Goal: Task Accomplishment & Management: Manage account settings

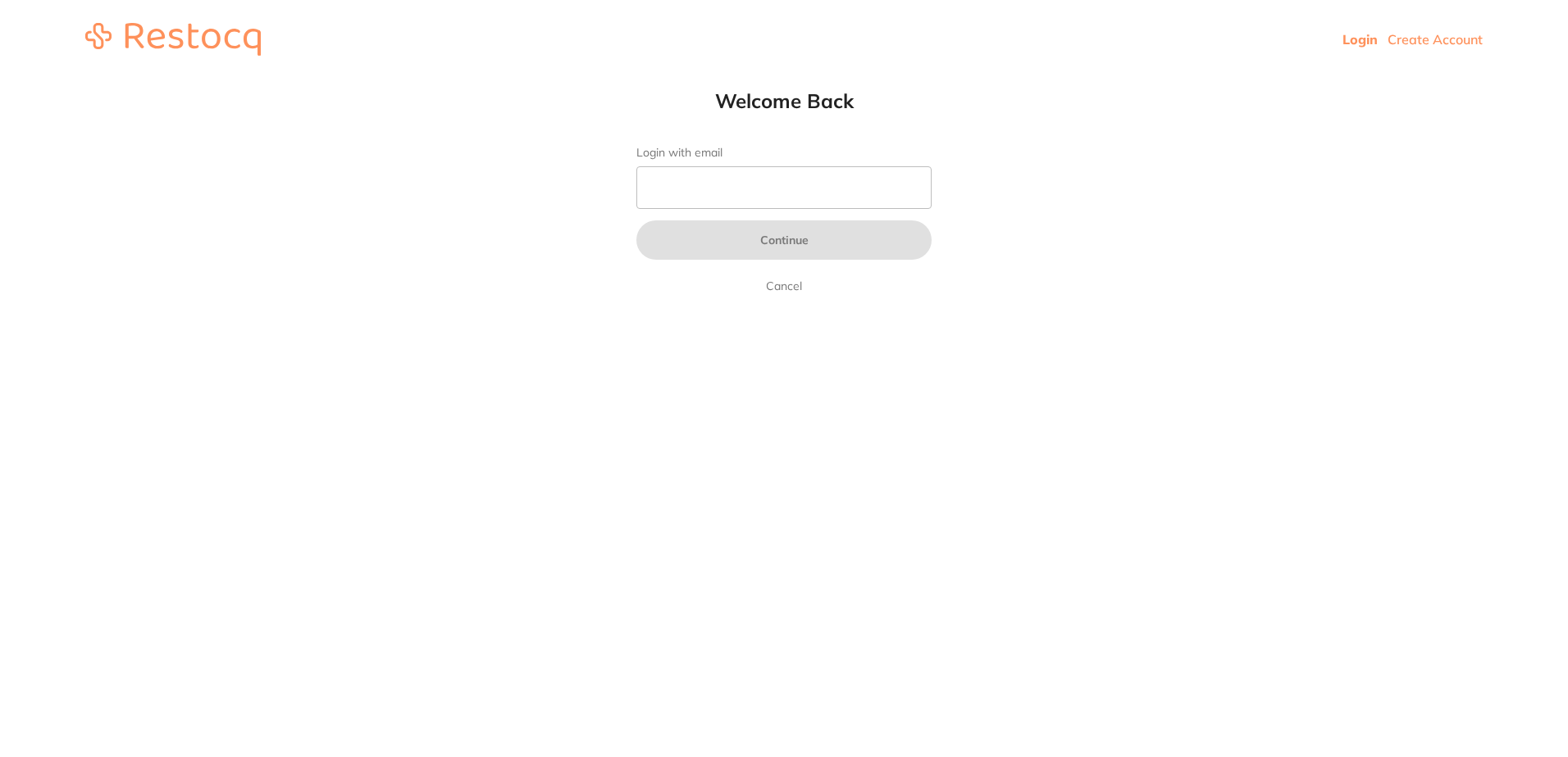
click at [736, 219] on form "Login with email Continue Cancel" at bounding box center [783, 221] width 295 height 150
click at [772, 169] on input "Login with email" at bounding box center [783, 188] width 295 height 42
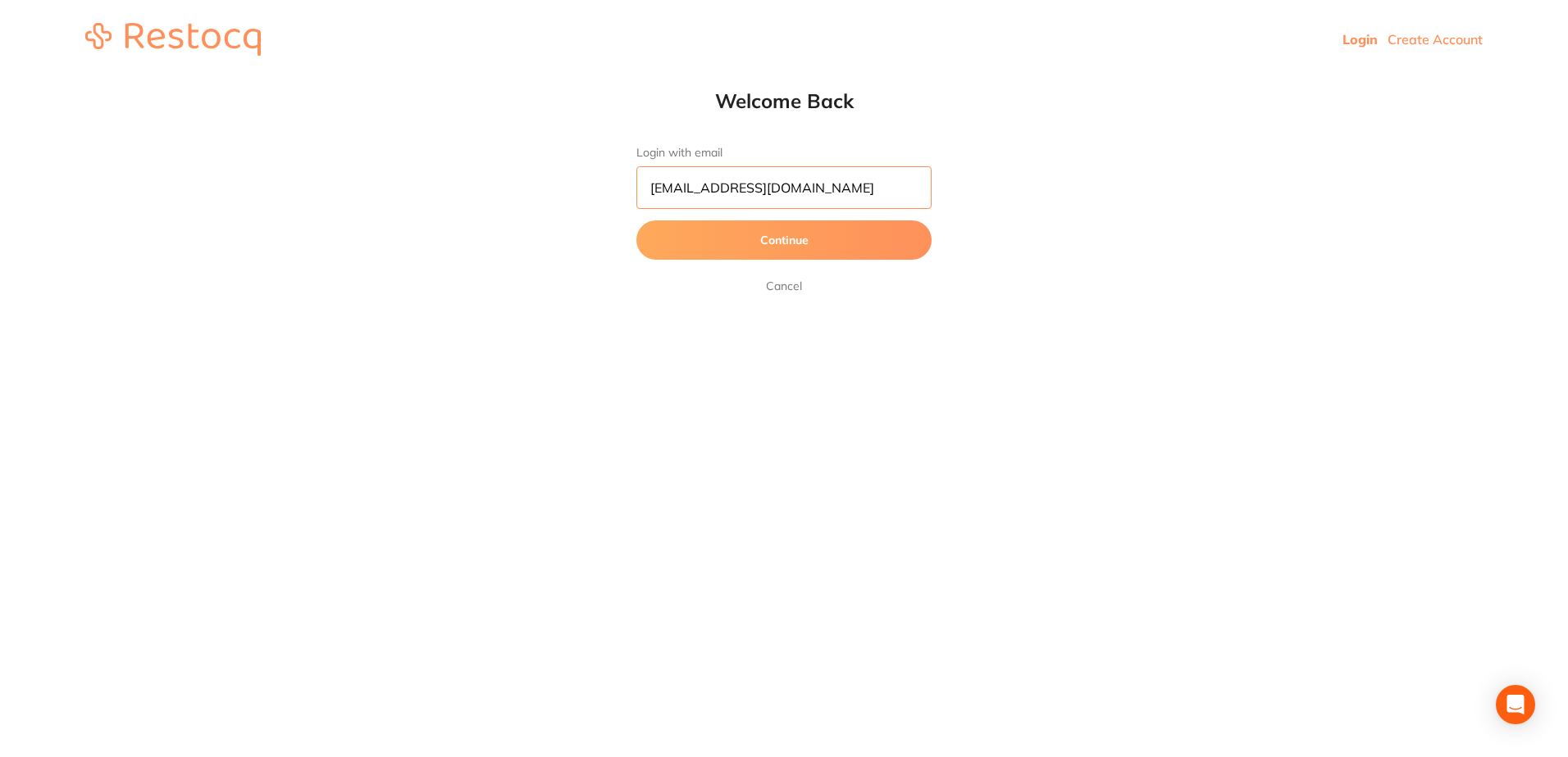
type input "[EMAIL_ADDRESS][DOMAIN_NAME]"
click at [636, 220] on button "Continue" at bounding box center [783, 240] width 295 height 40
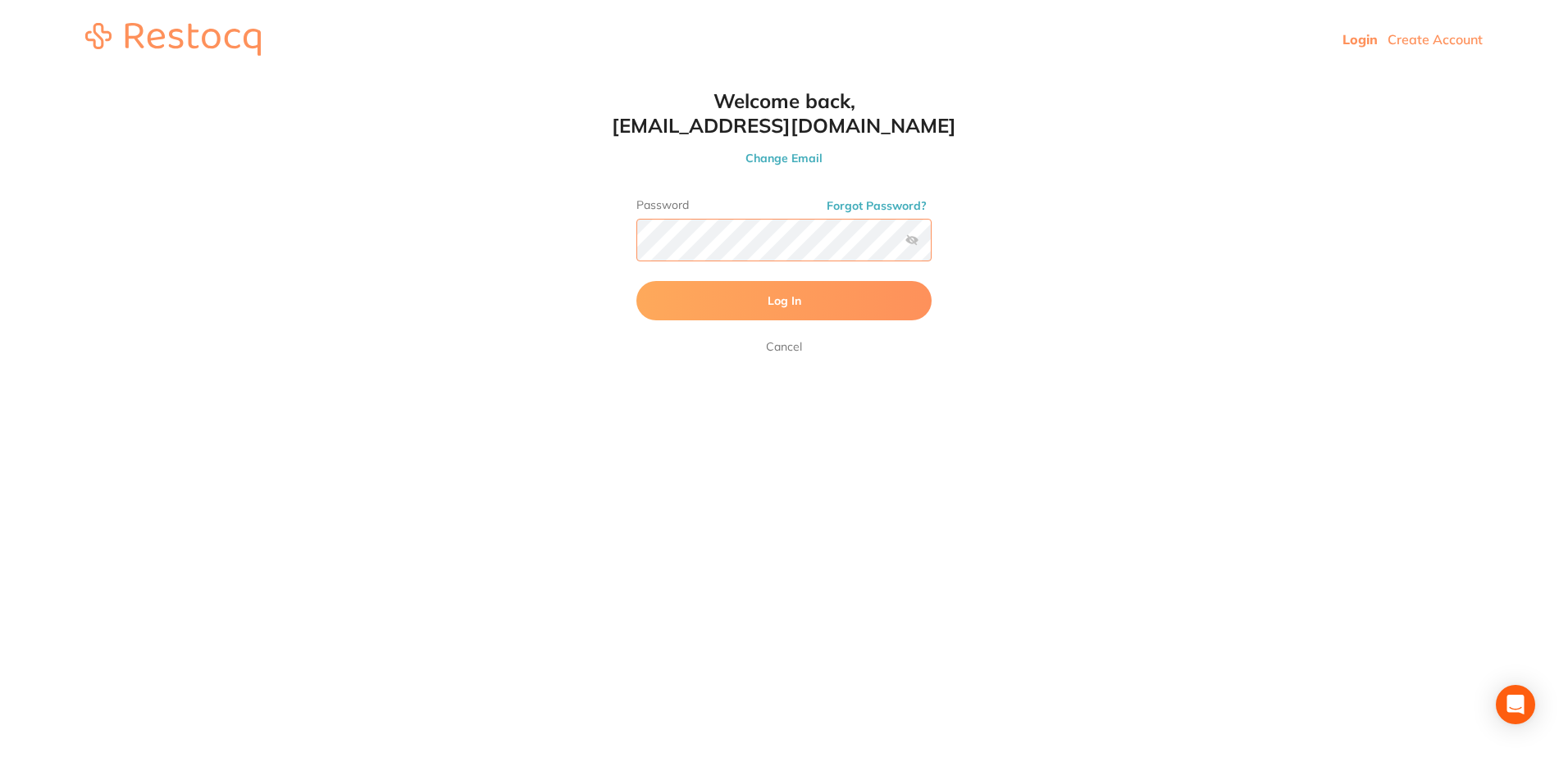
click at [636, 281] on button "Log In" at bounding box center [783, 301] width 295 height 40
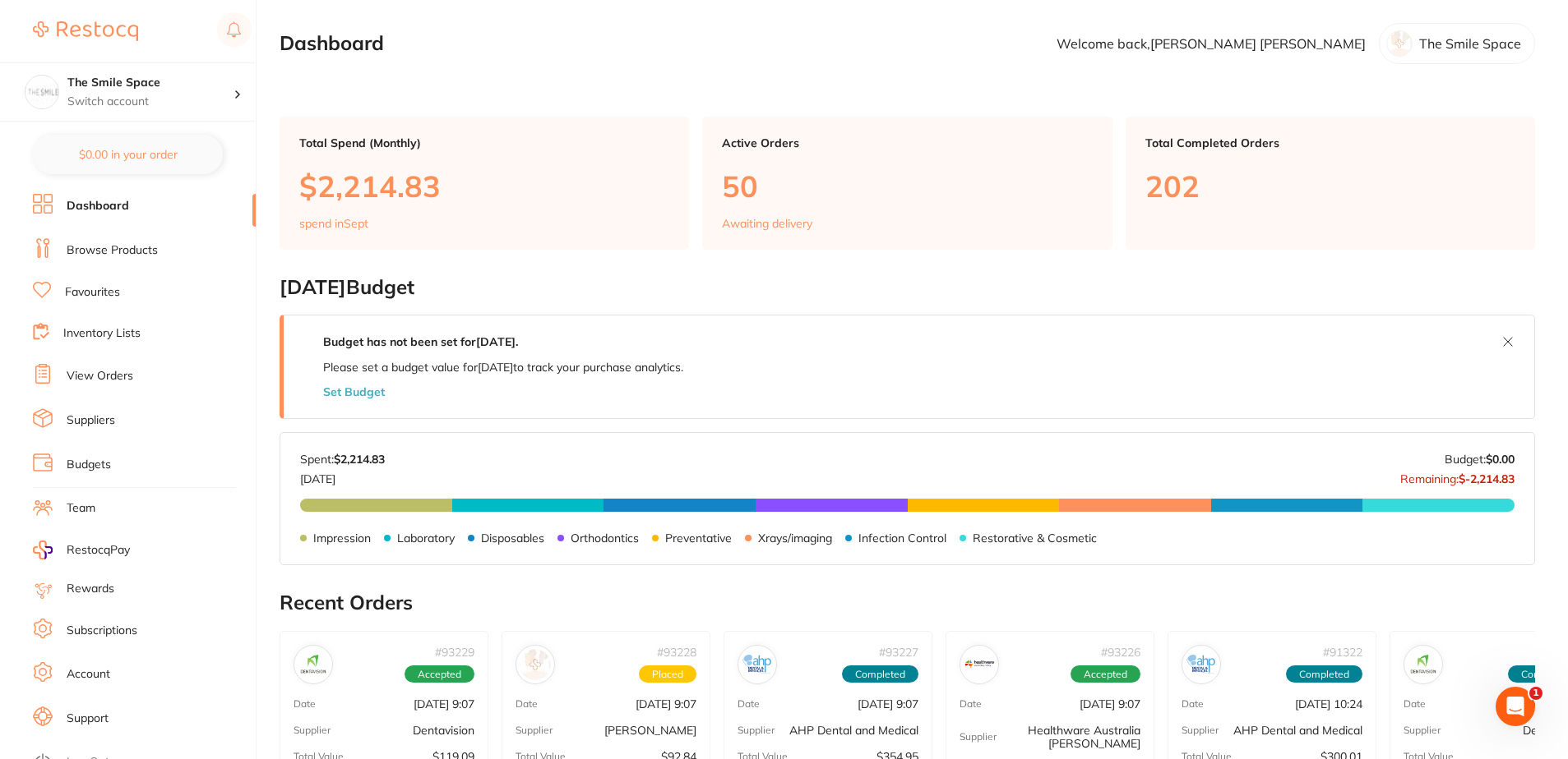
click at [104, 371] on link "View Orders" at bounding box center [100, 376] width 67 height 16
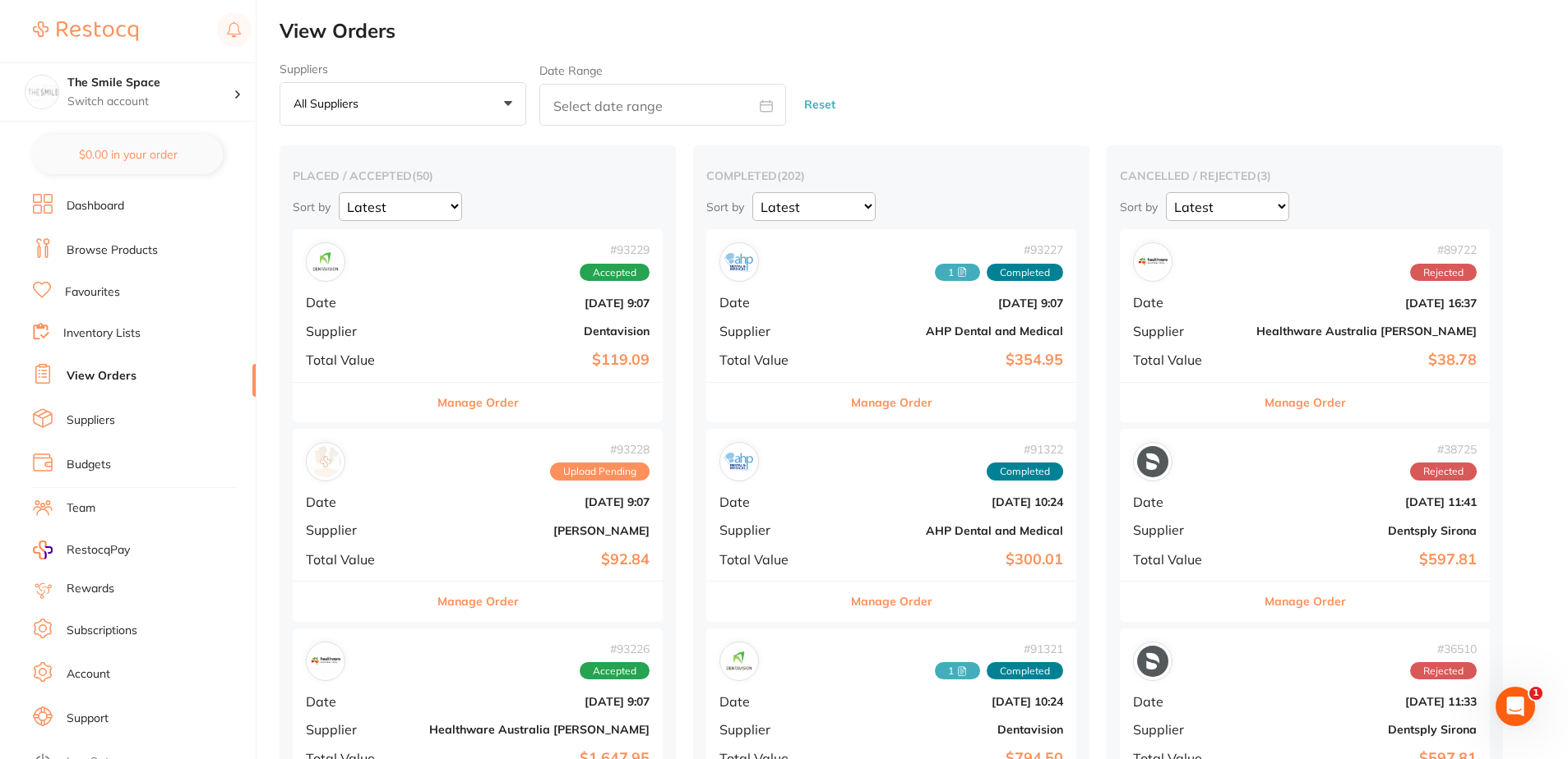
click at [1265, 392] on button "Manage Order" at bounding box center [1305, 403] width 81 height 40
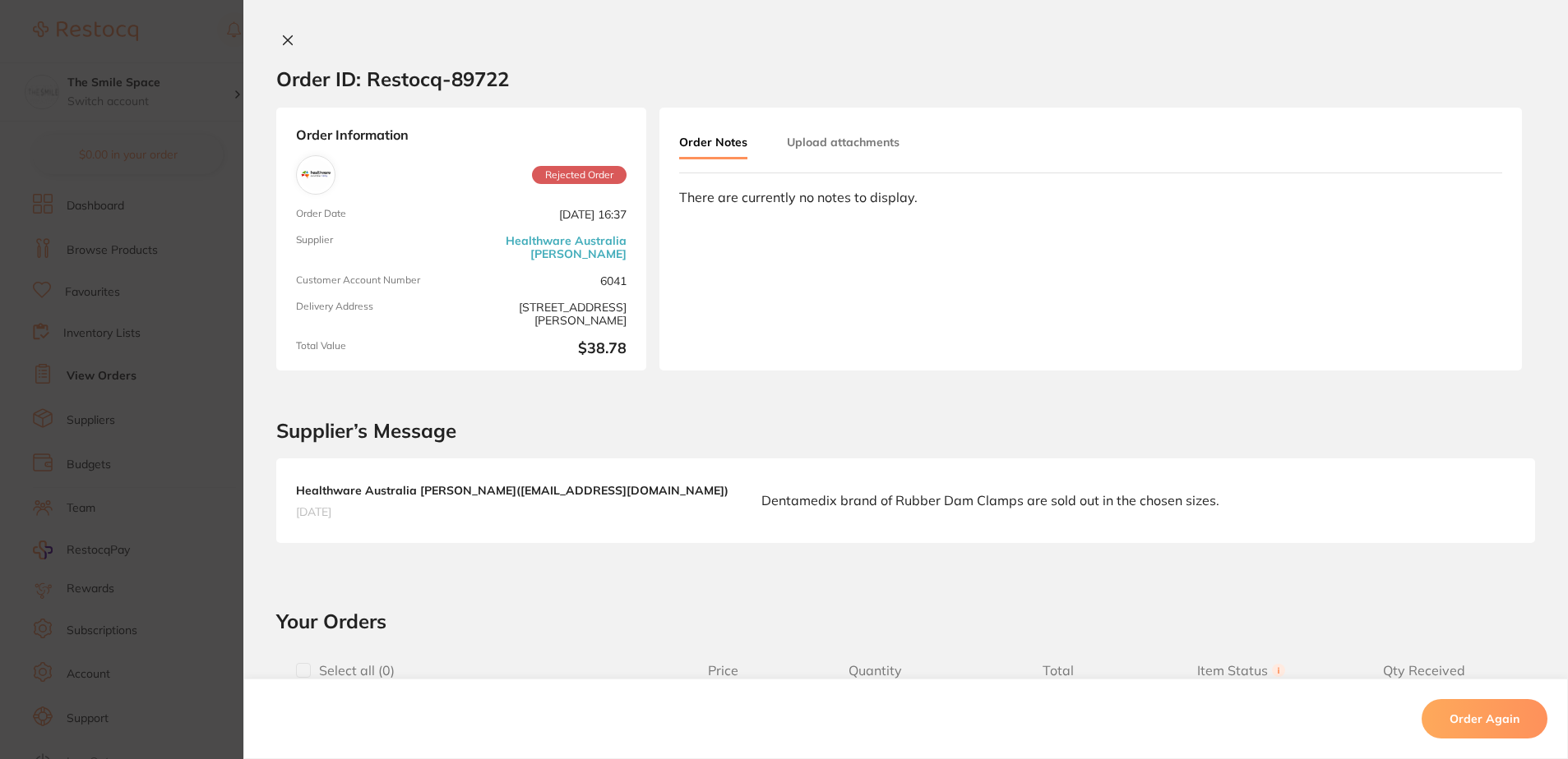
click at [108, 373] on section "Order ID: Restocq- 89722 Order Information Rejected Order Order Date [DATE] 16:…" at bounding box center [784, 380] width 1568 height 759
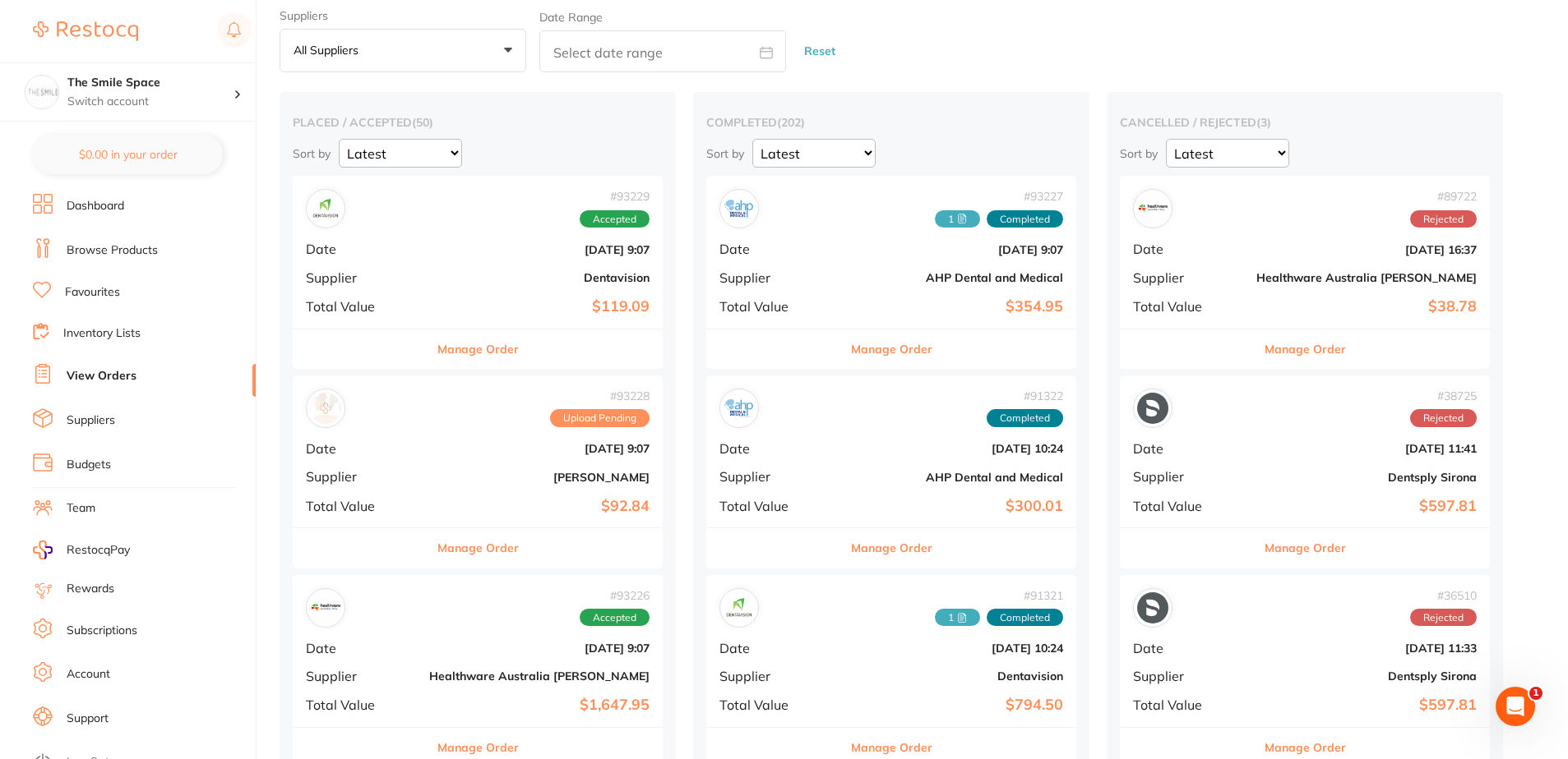
scroll to position [82, 0]
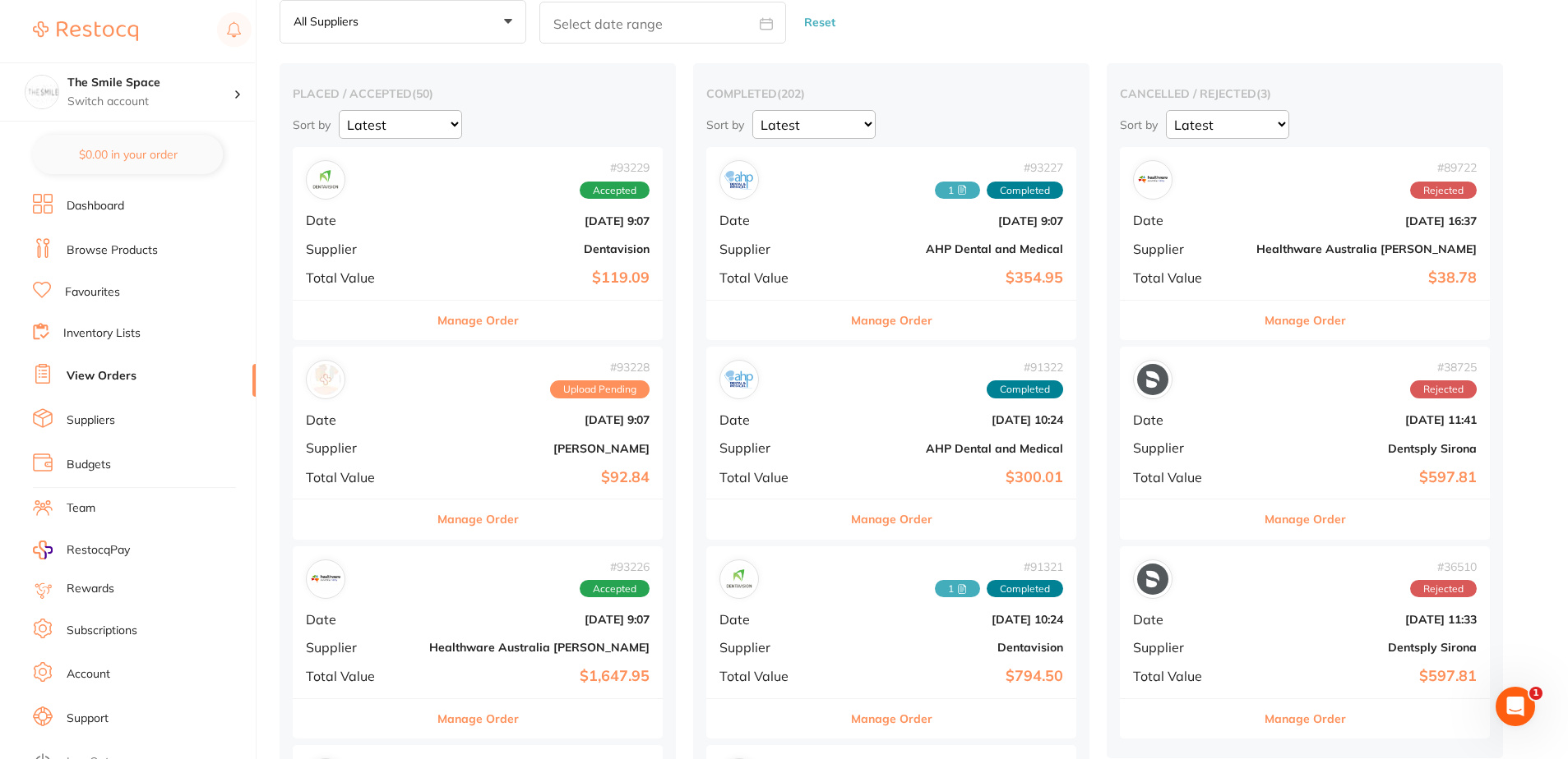
click at [472, 712] on button "Manage Order" at bounding box center [478, 719] width 81 height 40
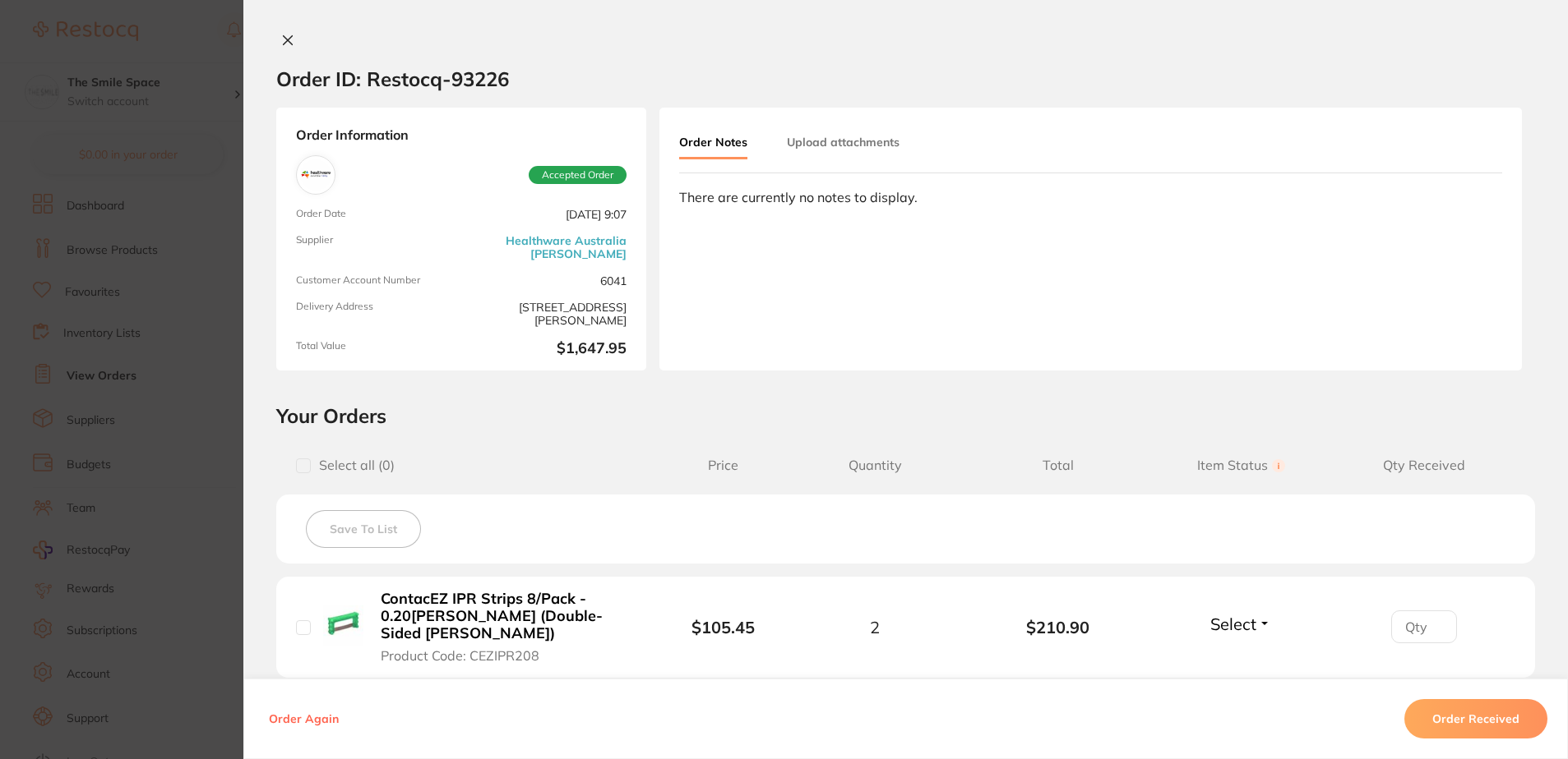
click at [880, 136] on button "Upload attachments" at bounding box center [843, 142] width 113 height 29
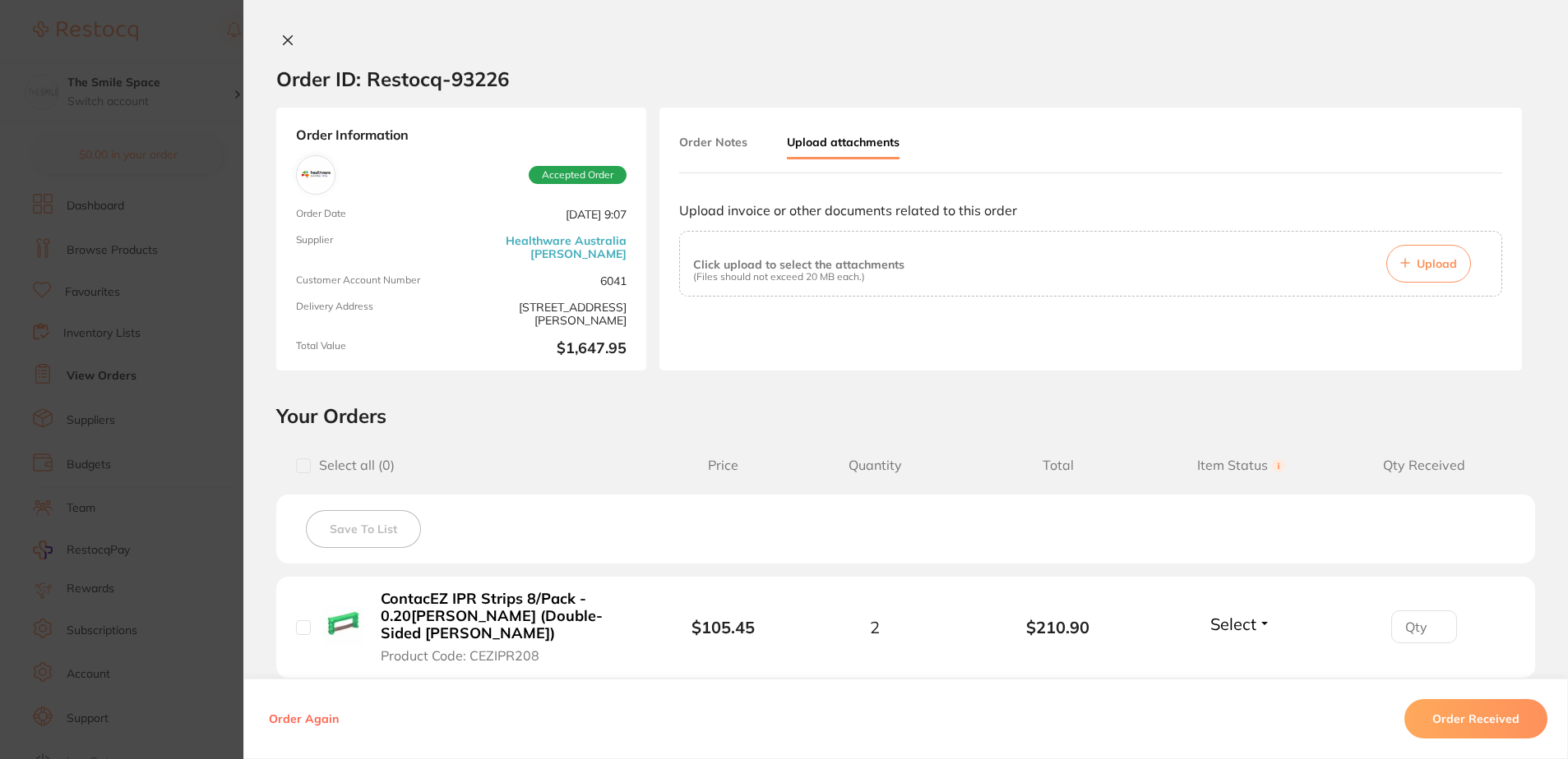
click at [1418, 263] on span "Upload" at bounding box center [1436, 263] width 40 height 15
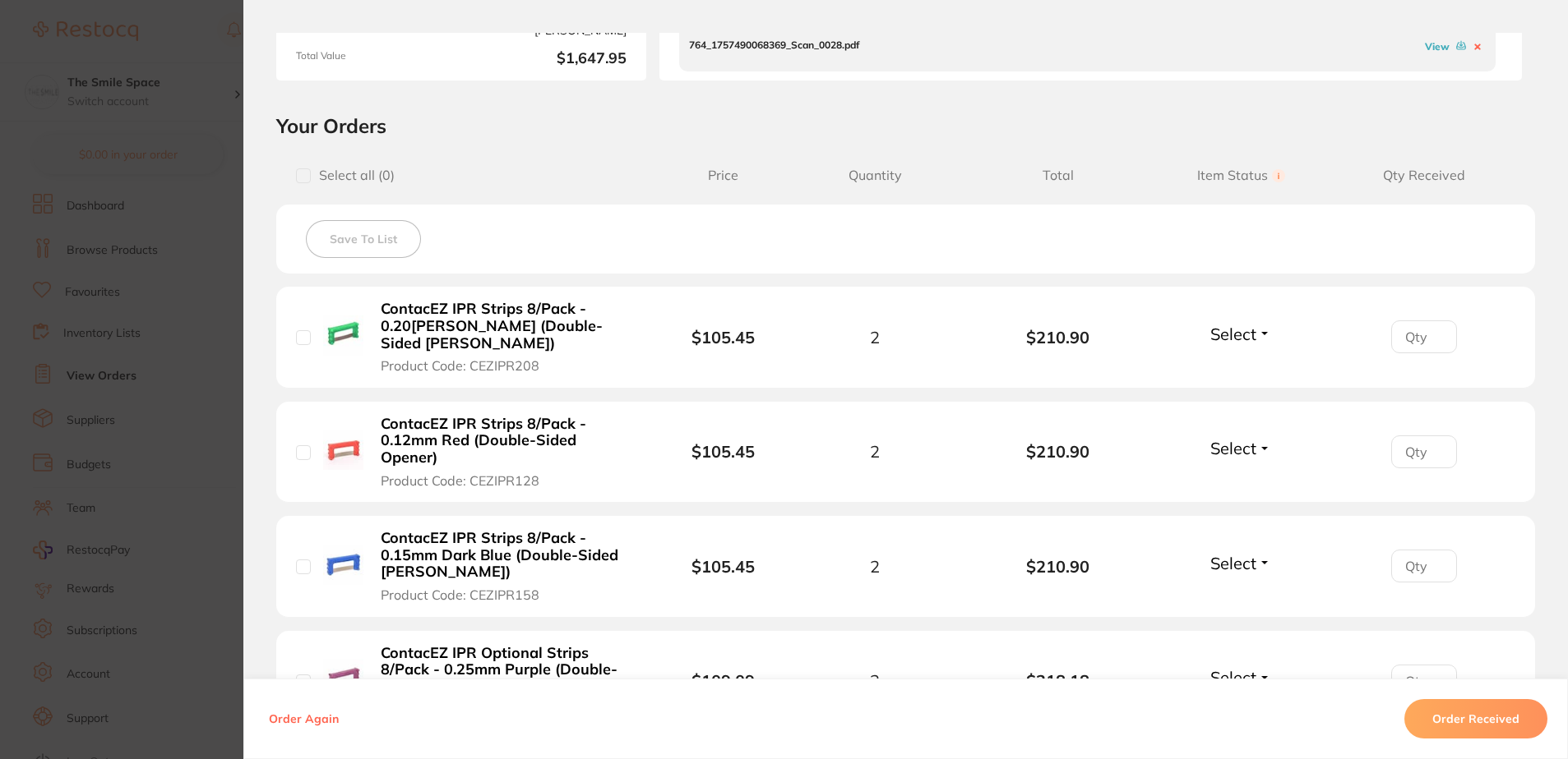
scroll to position [286, 0]
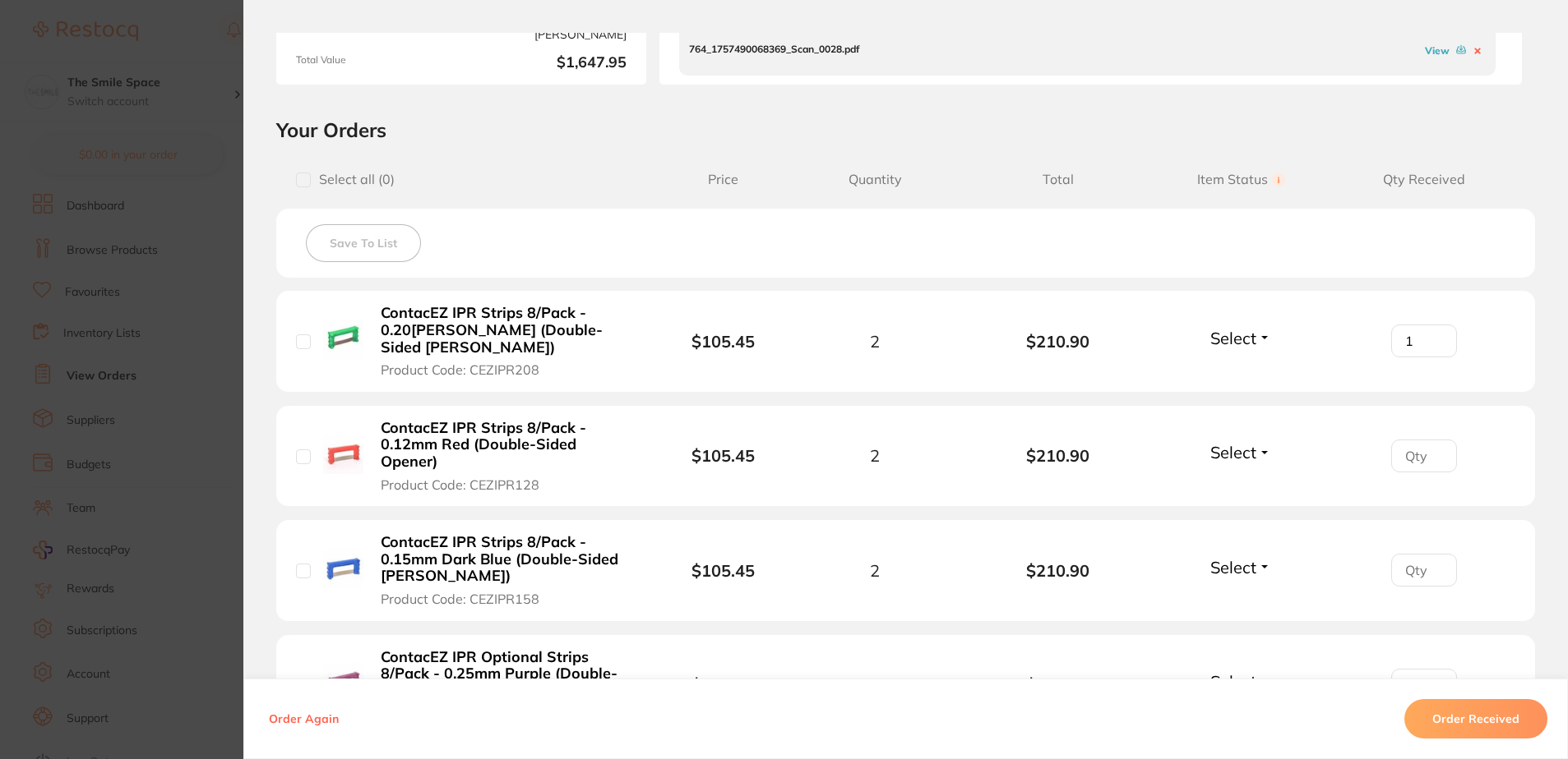
type input "1"
click at [1432, 336] on input "1" at bounding box center [1424, 341] width 66 height 33
click at [1272, 341] on button "Select" at bounding box center [1241, 338] width 71 height 21
click at [1240, 405] on button "Back Order" at bounding box center [1241, 399] width 50 height 24
click at [1431, 451] on input "1" at bounding box center [1424, 456] width 66 height 33
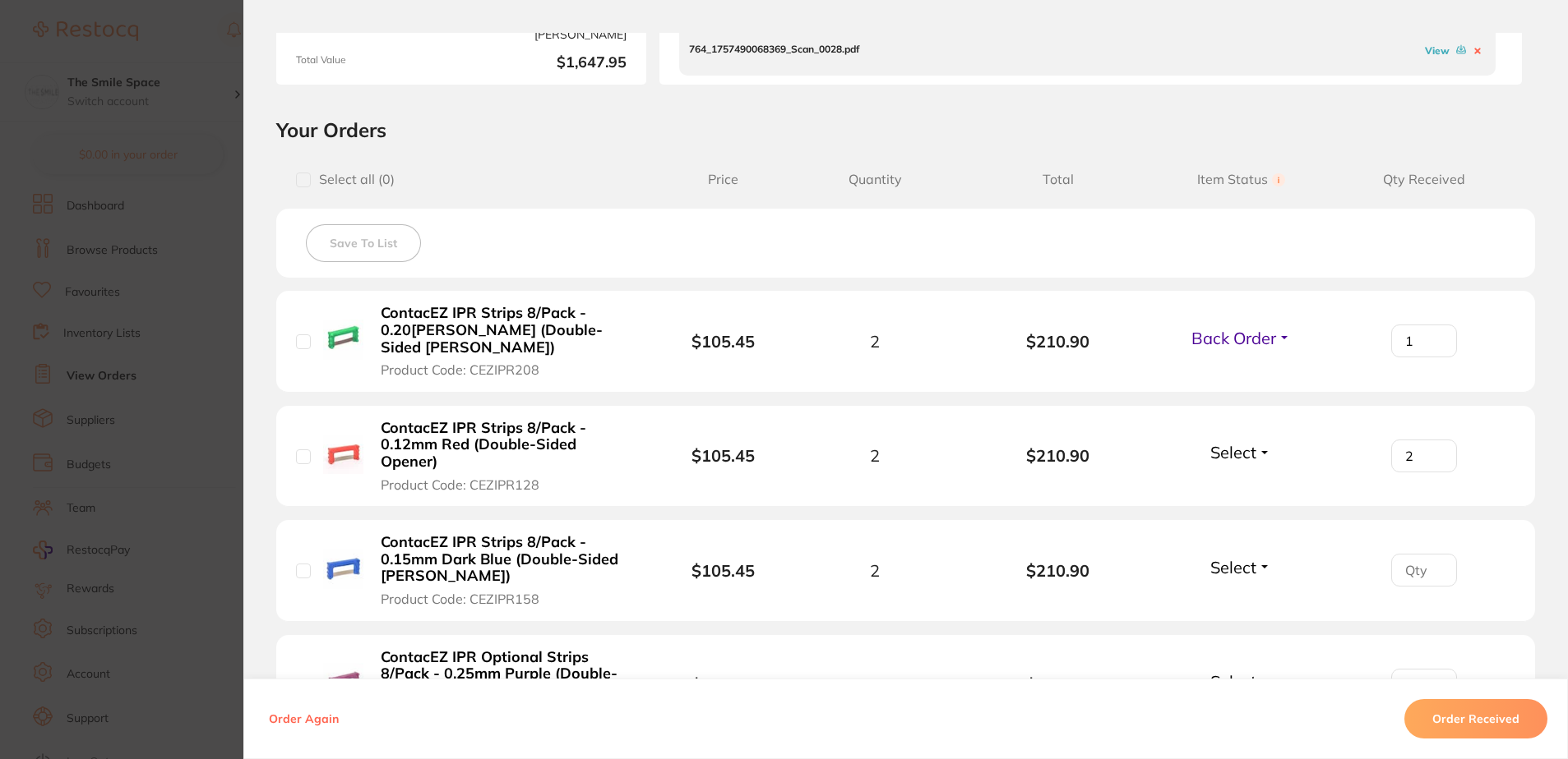
type input "2"
click at [1431, 451] on input "2" at bounding box center [1424, 456] width 66 height 33
click at [1241, 456] on span "Select" at bounding box center [1233, 452] width 46 height 21
click at [1243, 480] on button "Received" at bounding box center [1241, 488] width 42 height 25
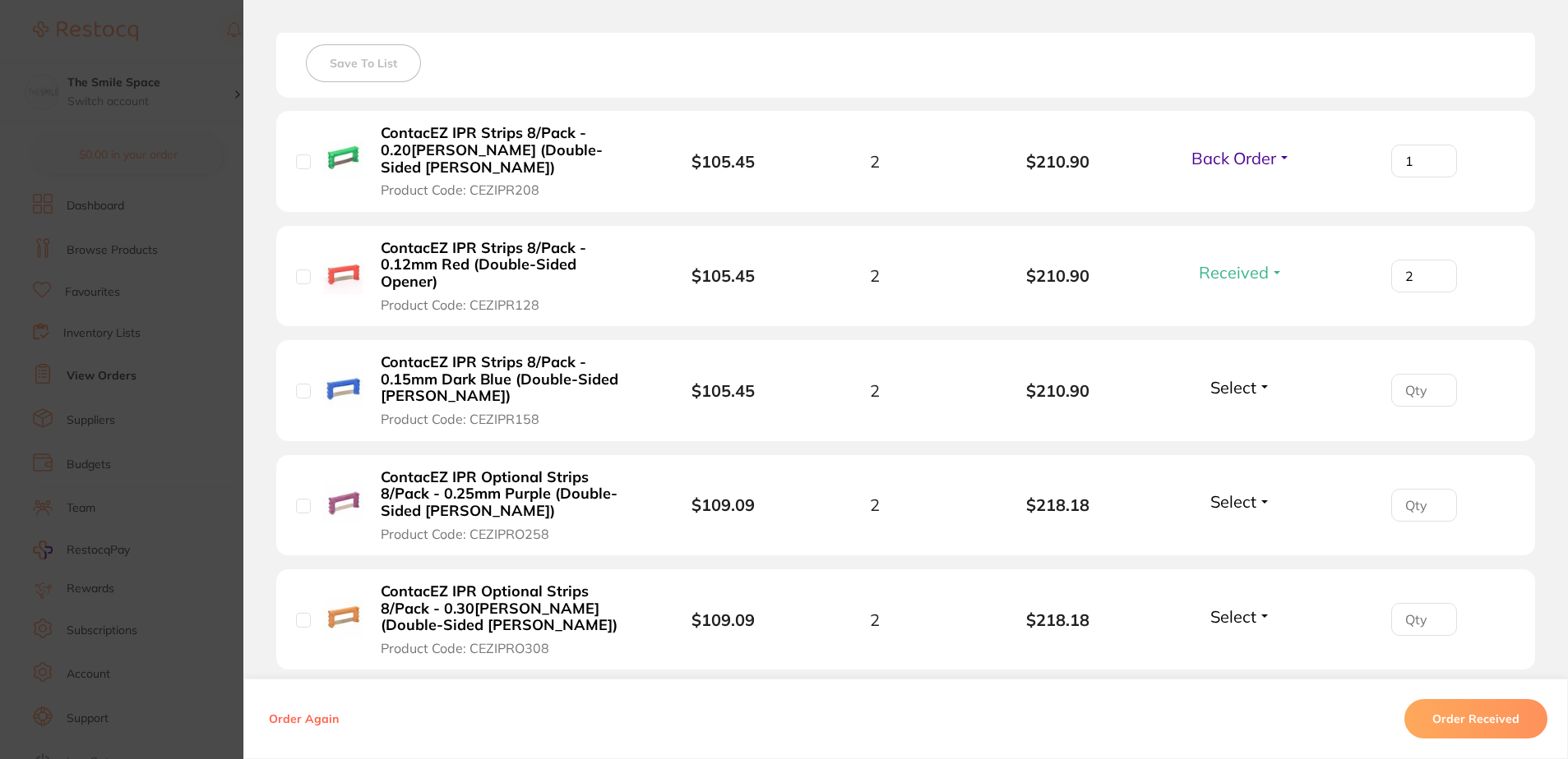
scroll to position [548, 0]
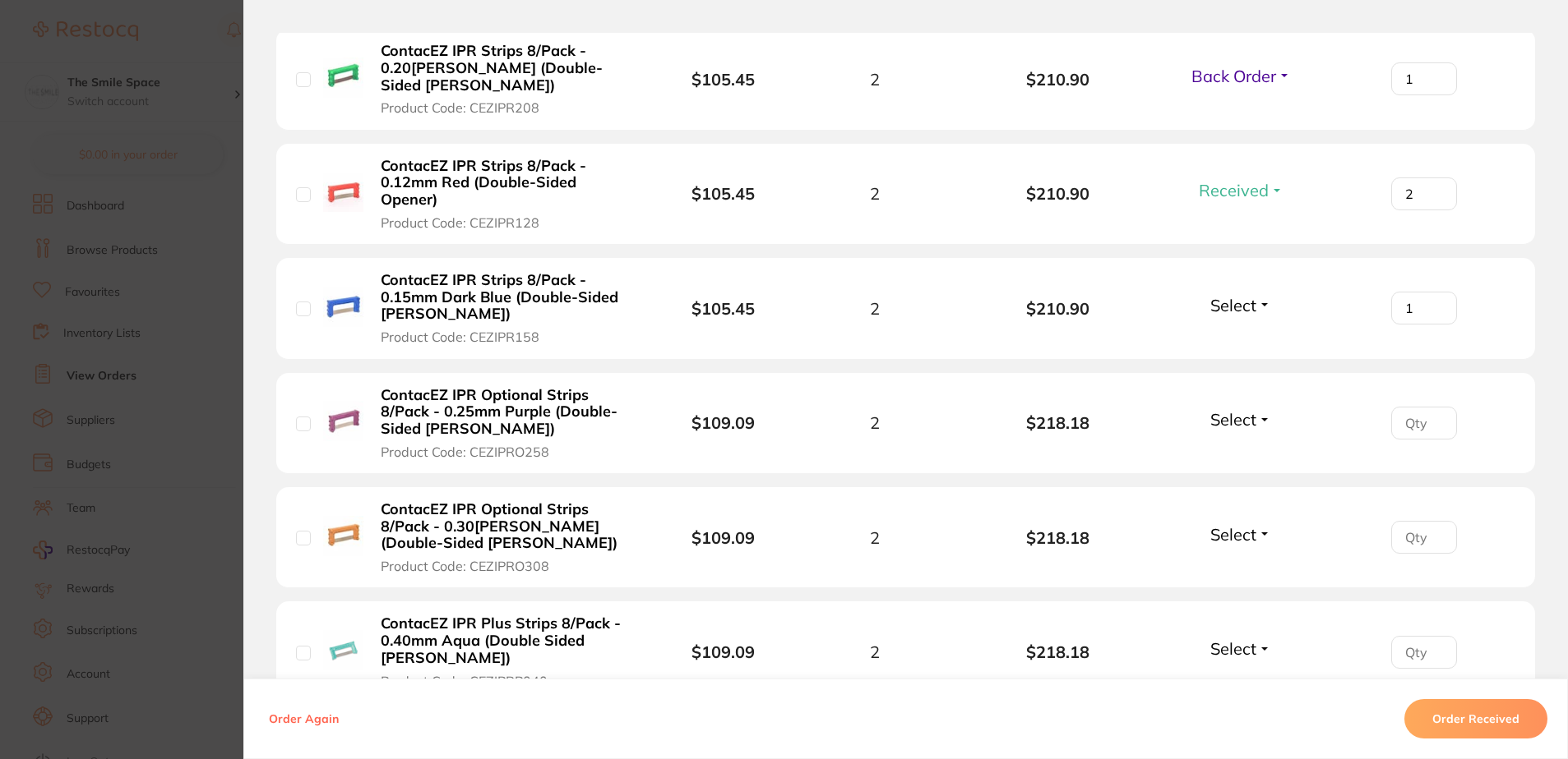
click at [1432, 302] on input "1" at bounding box center [1424, 308] width 66 height 33
type input "2"
click at [1432, 302] on input "2" at bounding box center [1424, 308] width 66 height 33
click at [1255, 308] on button "Select" at bounding box center [1241, 306] width 71 height 21
click at [1246, 342] on span "Received" at bounding box center [1241, 341] width 42 height 12
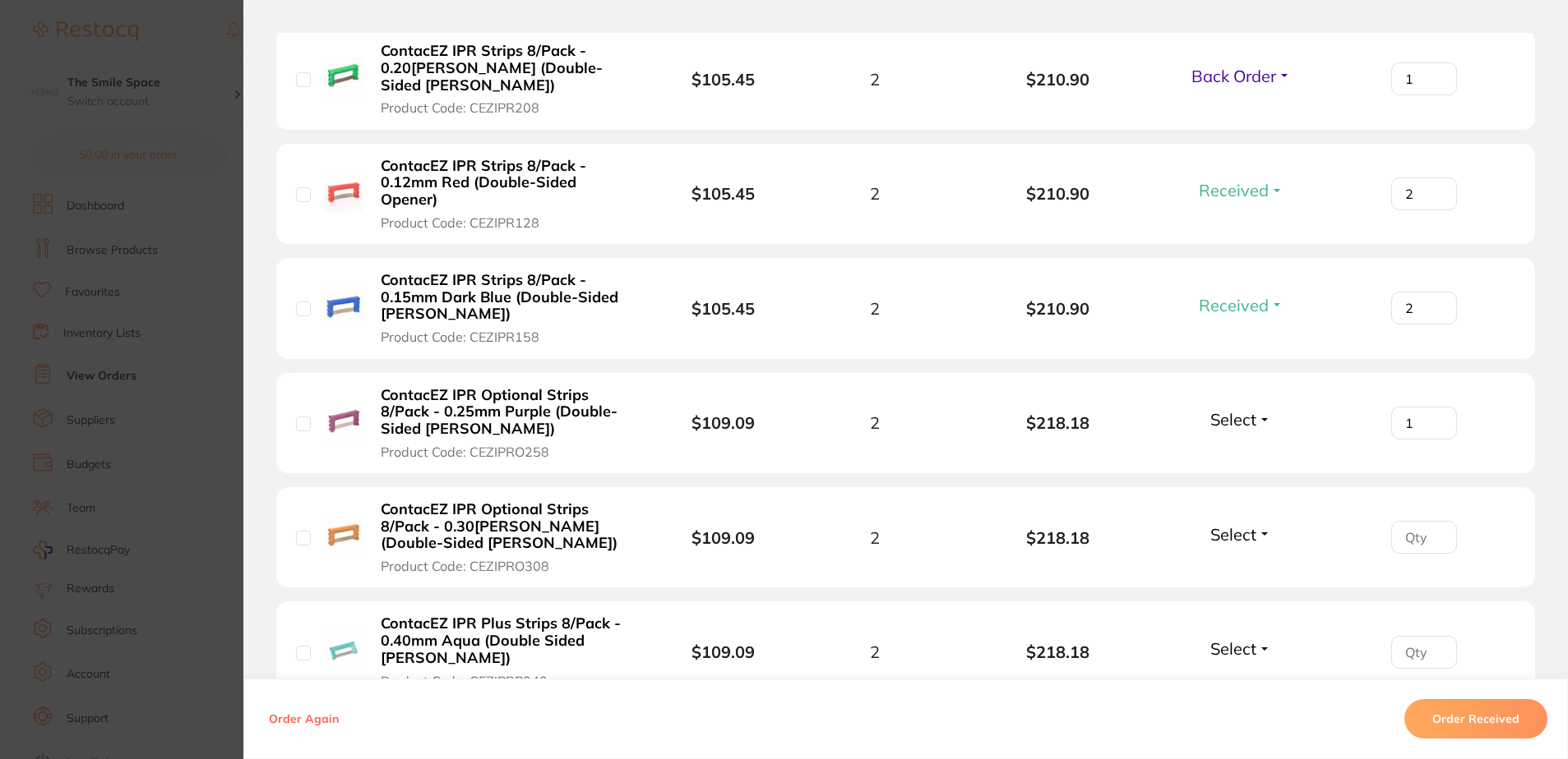
click at [1433, 423] on input "1" at bounding box center [1424, 424] width 66 height 33
type input "2"
click at [1434, 423] on input "2" at bounding box center [1424, 424] width 66 height 33
click at [1239, 413] on span "Select" at bounding box center [1233, 419] width 46 height 21
click at [1240, 448] on button "Received" at bounding box center [1241, 455] width 42 height 25
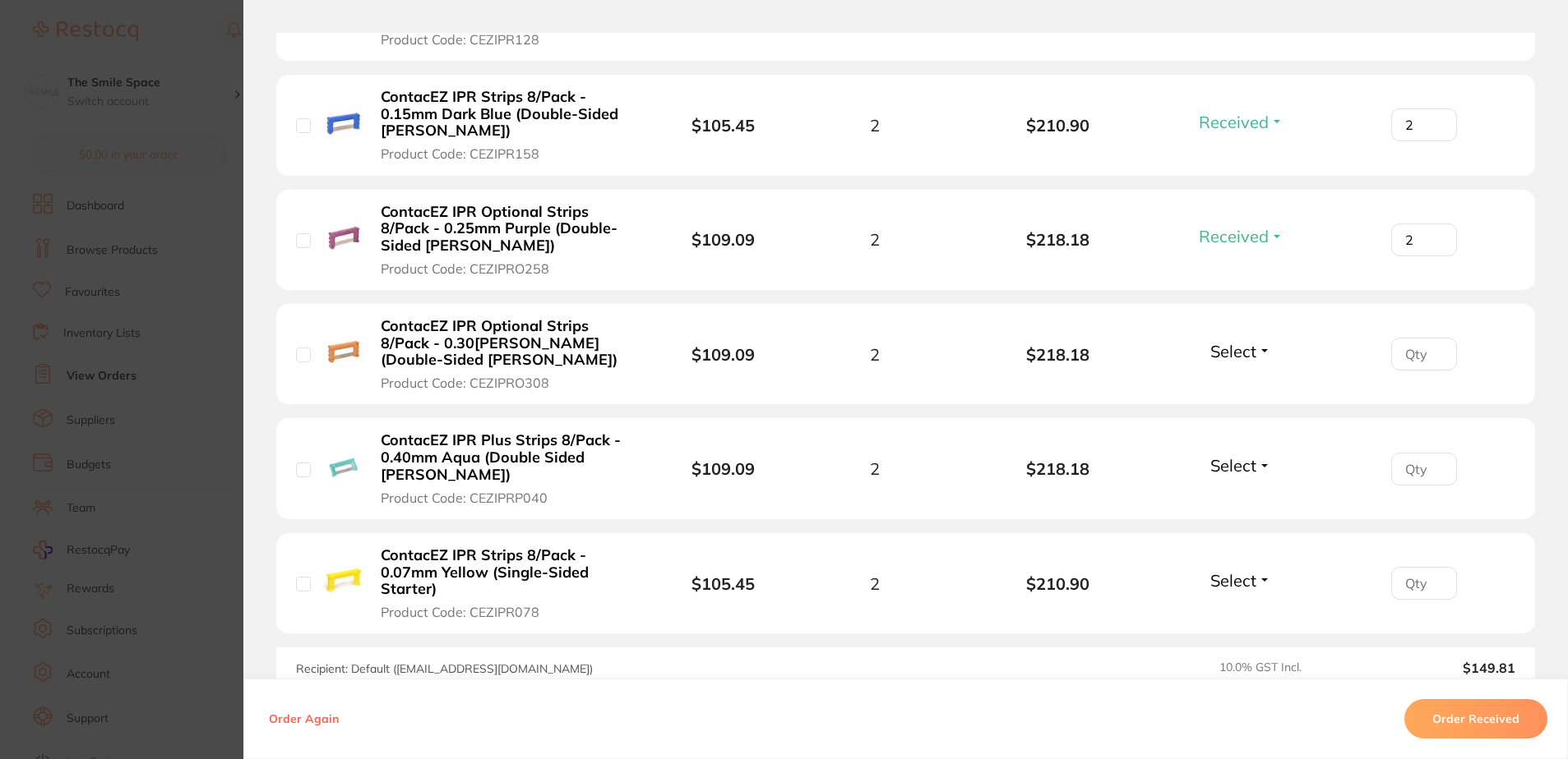
scroll to position [795, 0]
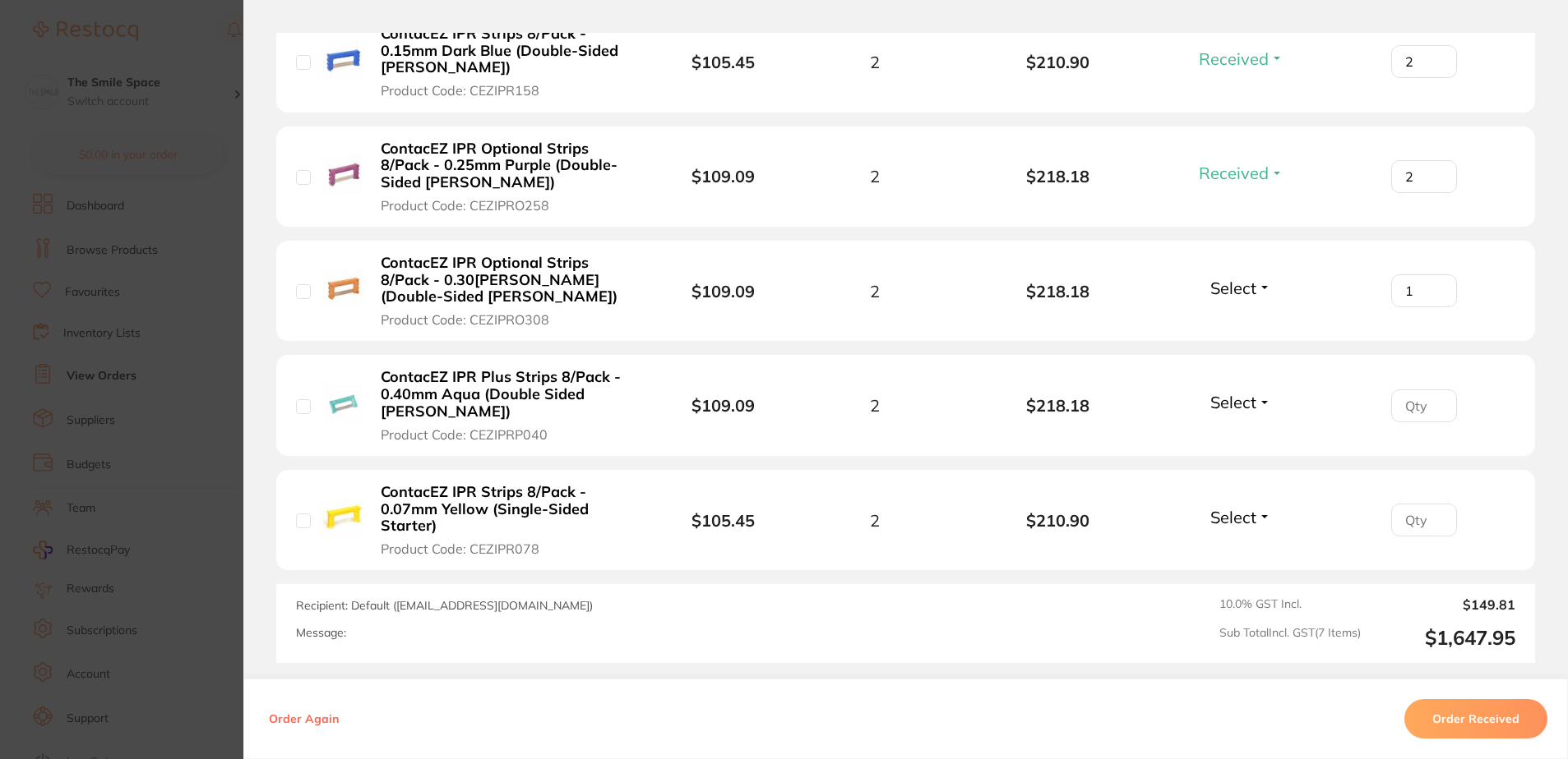
type input "1"
click at [1431, 286] on input "1" at bounding box center [1424, 291] width 66 height 33
click at [1259, 283] on button "Select" at bounding box center [1241, 289] width 71 height 21
click at [1239, 350] on span "Back Order" at bounding box center [1241, 349] width 50 height 12
type input "1"
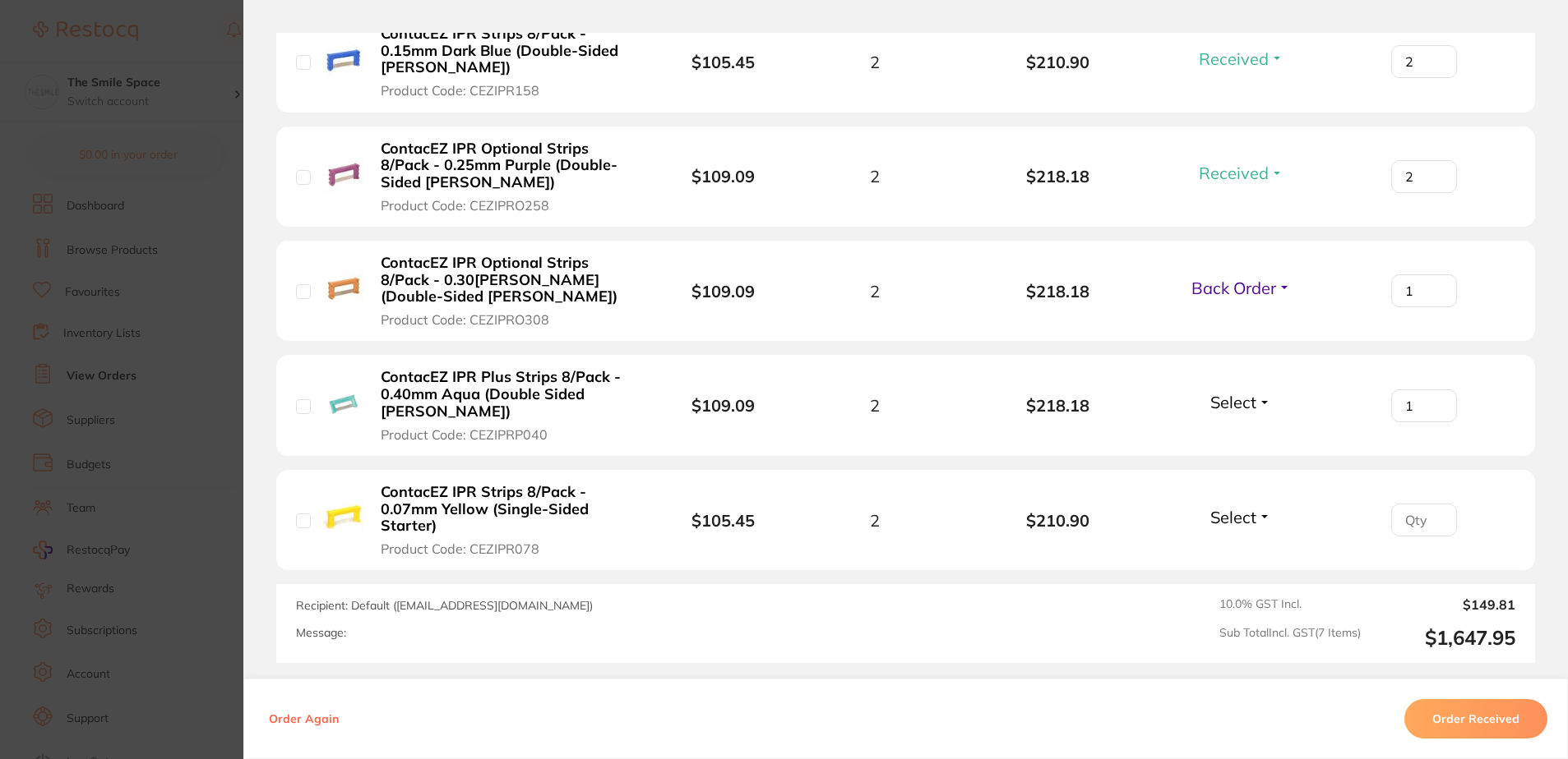
click at [1431, 402] on input "1" at bounding box center [1424, 406] width 66 height 33
click at [1242, 412] on span "Select" at bounding box center [1233, 402] width 46 height 21
click at [1237, 464] on span "Back Order" at bounding box center [1241, 463] width 50 height 12
click at [1428, 518] on input "1" at bounding box center [1424, 520] width 66 height 33
type input "2"
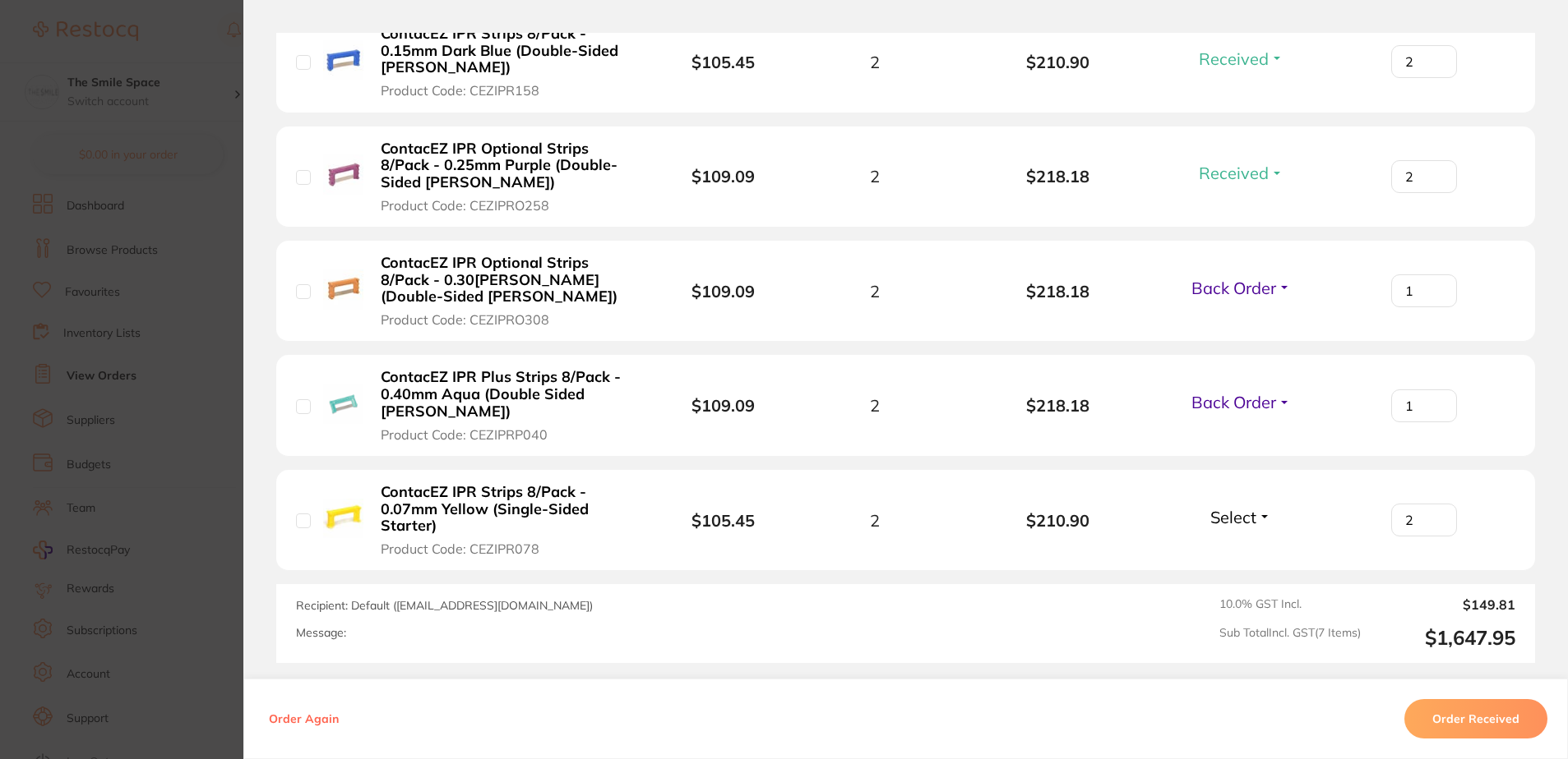
click at [1428, 518] on input "2" at bounding box center [1424, 520] width 66 height 33
click at [1265, 516] on button "Select" at bounding box center [1241, 517] width 71 height 21
click at [1246, 547] on span "Received" at bounding box center [1241, 553] width 42 height 12
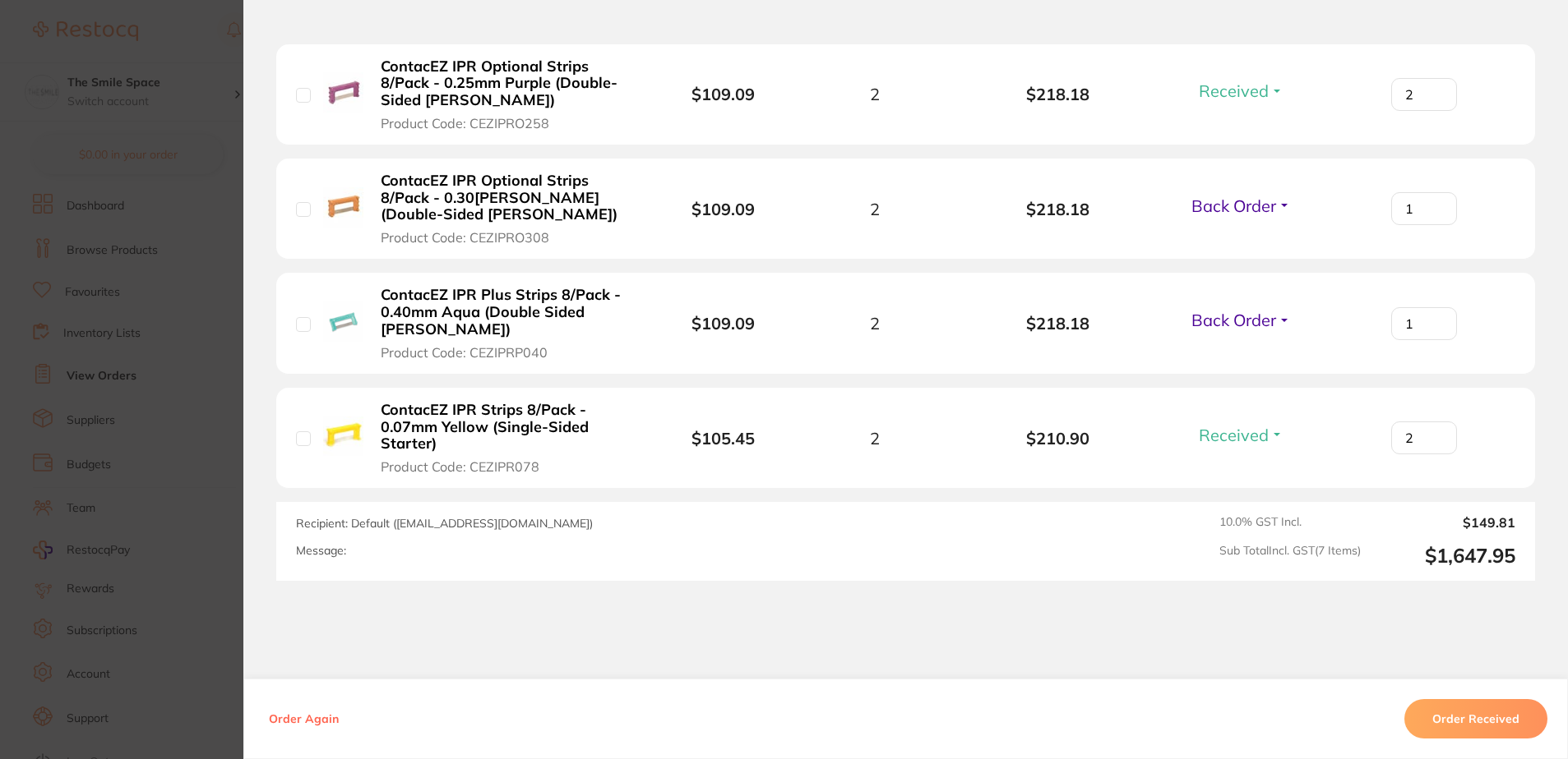
scroll to position [944, 0]
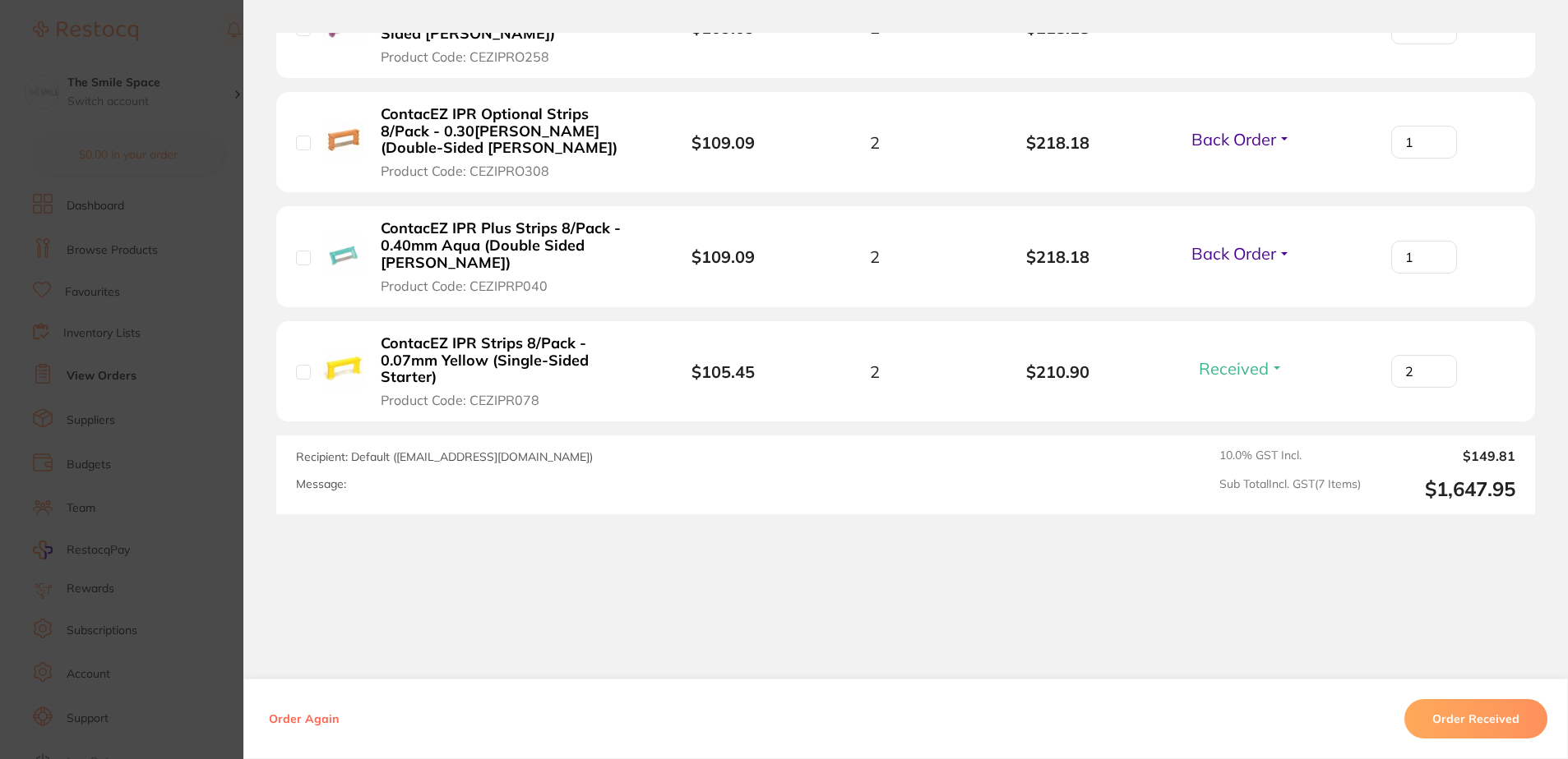
click at [1441, 711] on button "Order Received" at bounding box center [1475, 719] width 143 height 40
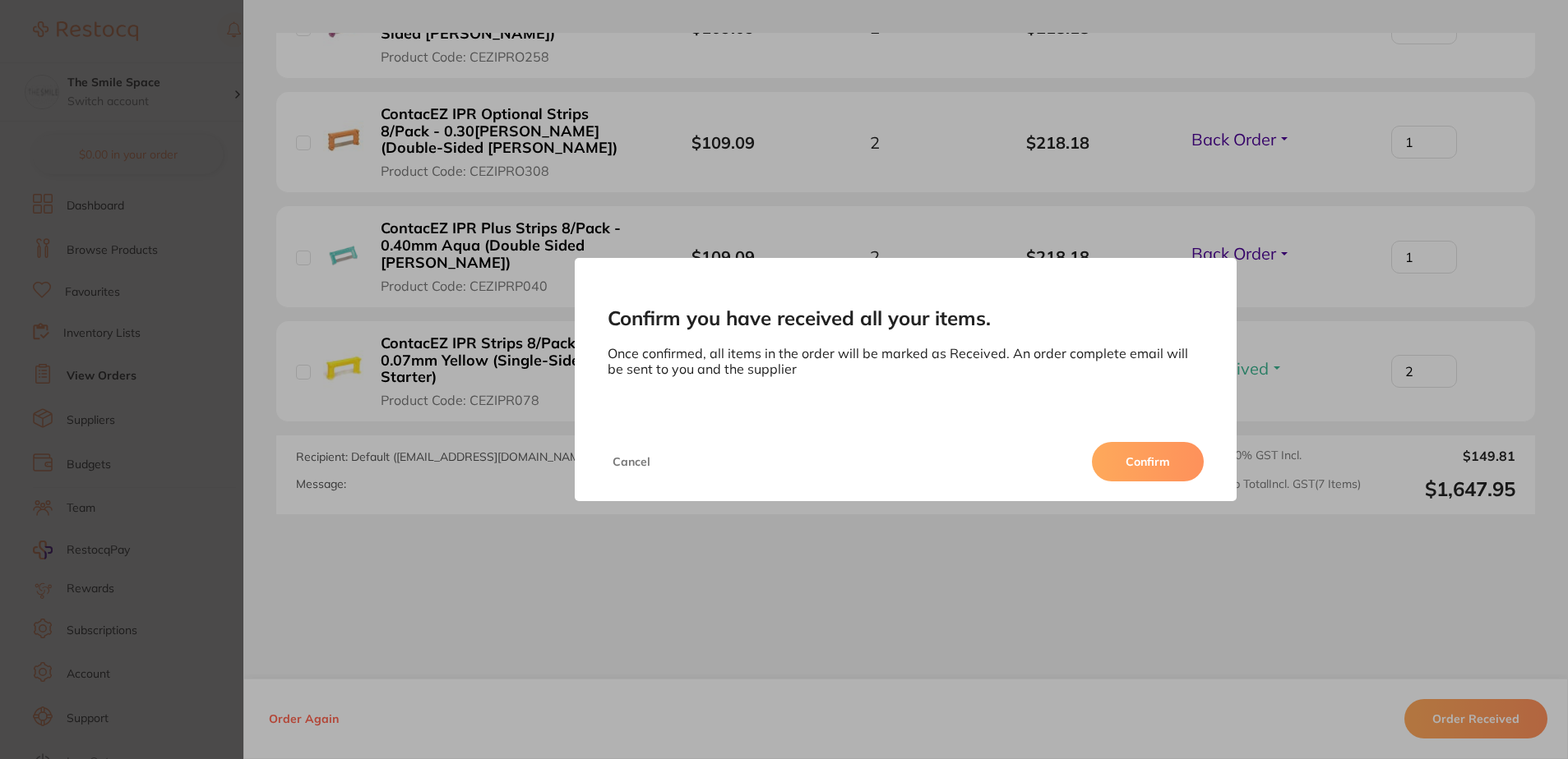
click at [1130, 467] on button "Confirm" at bounding box center [1148, 462] width 112 height 40
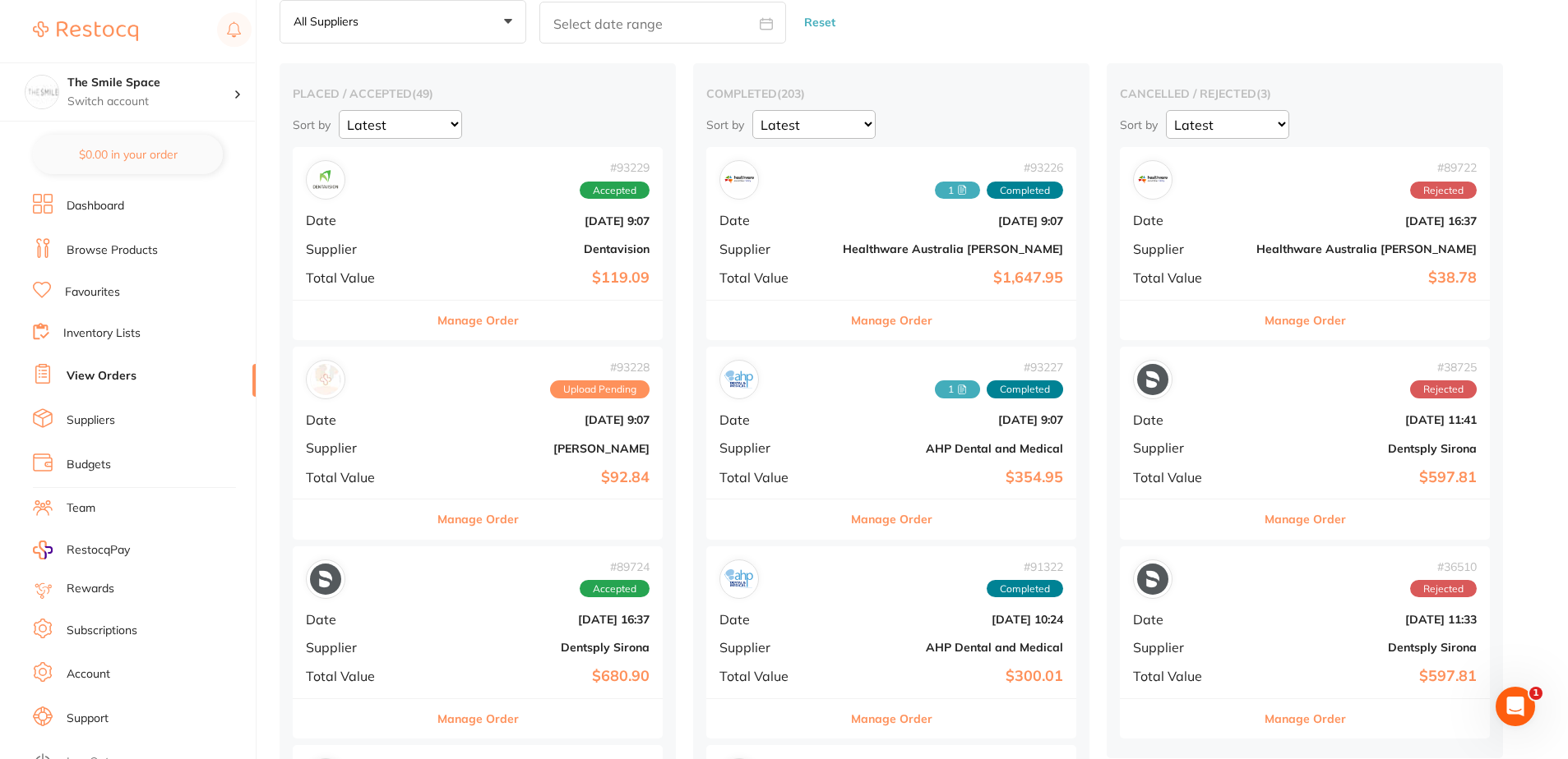
click at [857, 326] on button "Manage Order" at bounding box center [892, 321] width 81 height 40
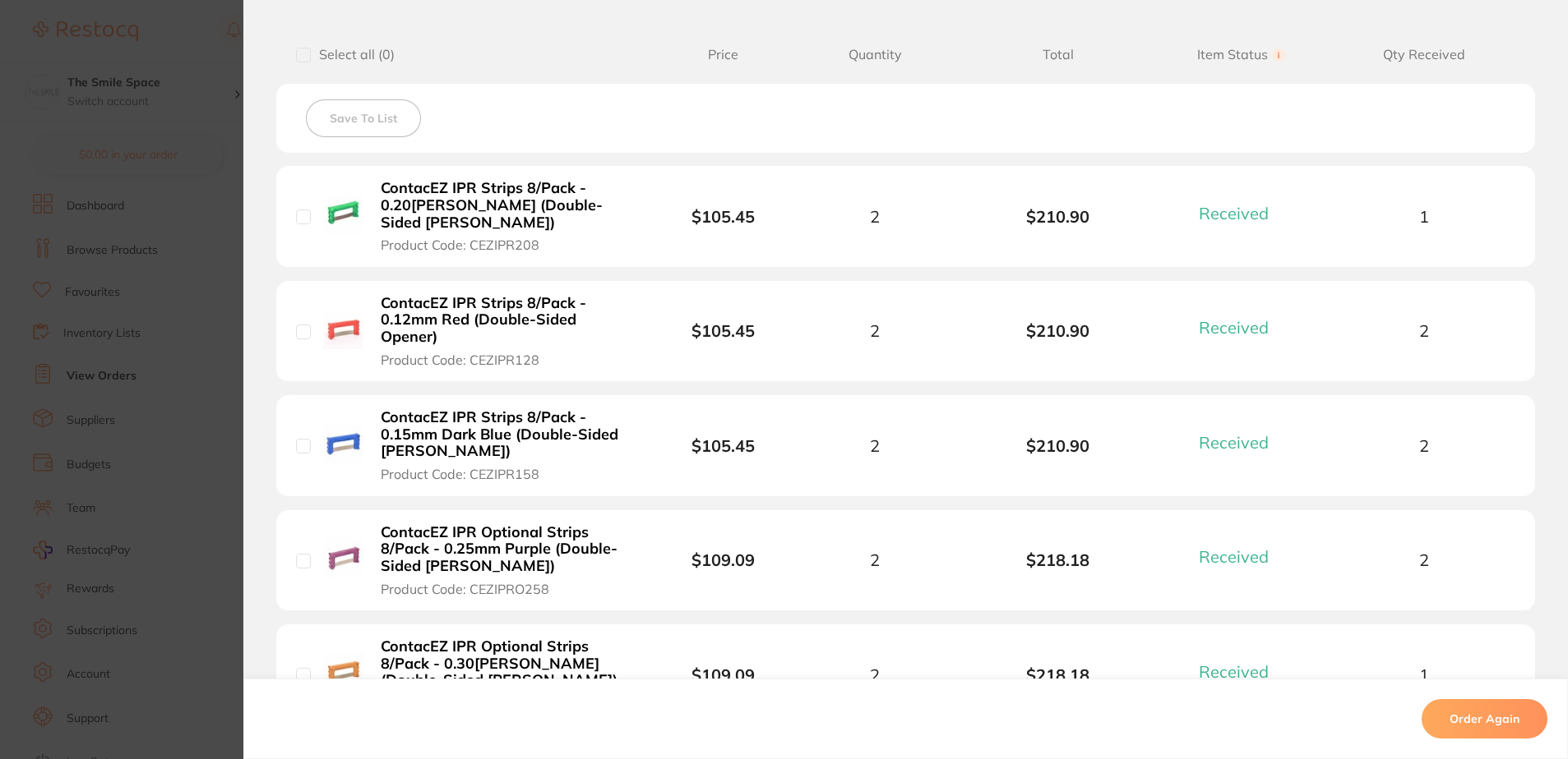
scroll to position [944, 0]
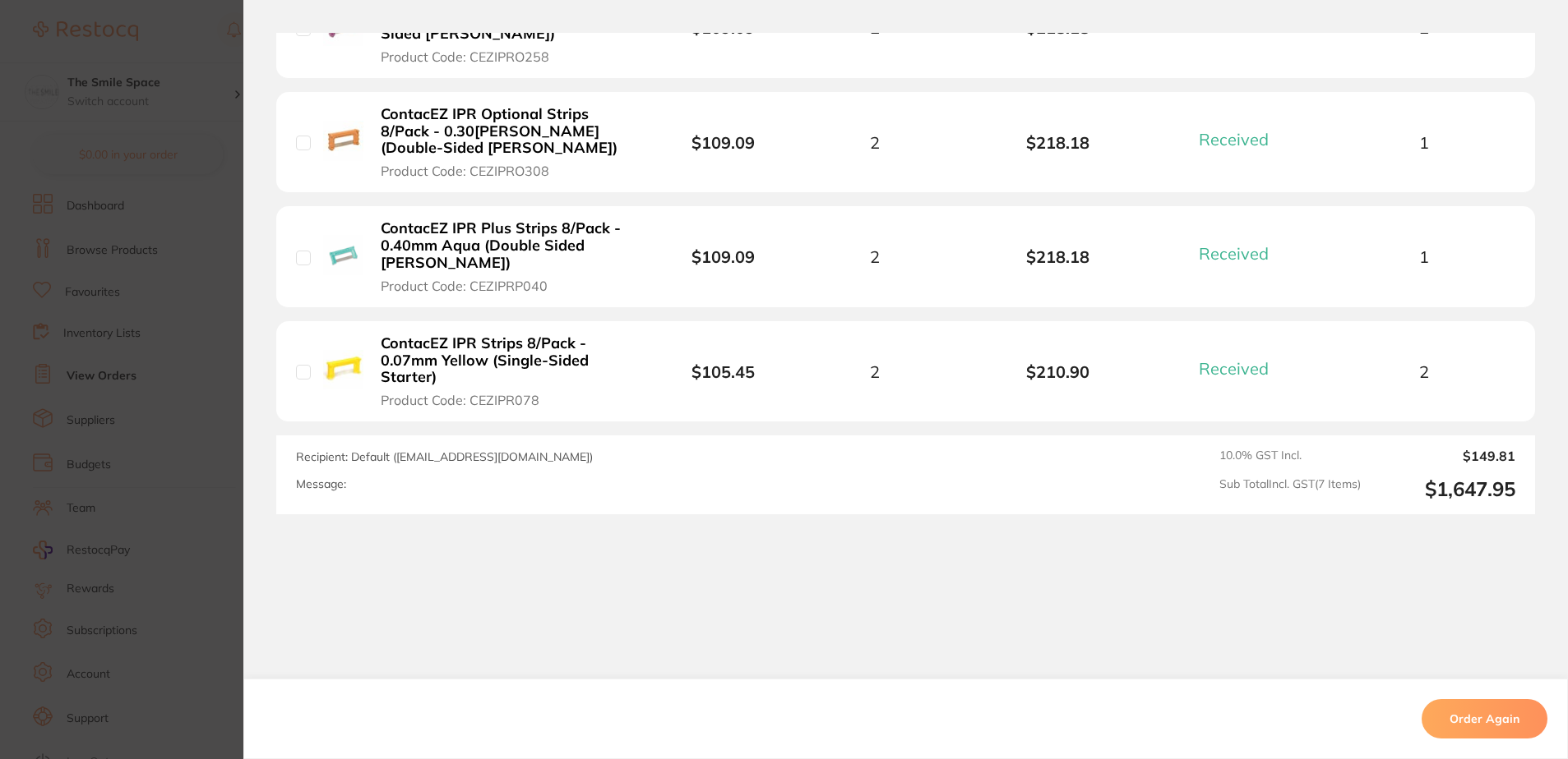
click at [176, 425] on section "Order ID: Restocq- 93226 Order Information 7 Received Completed Order Order Dat…" at bounding box center [784, 380] width 1568 height 759
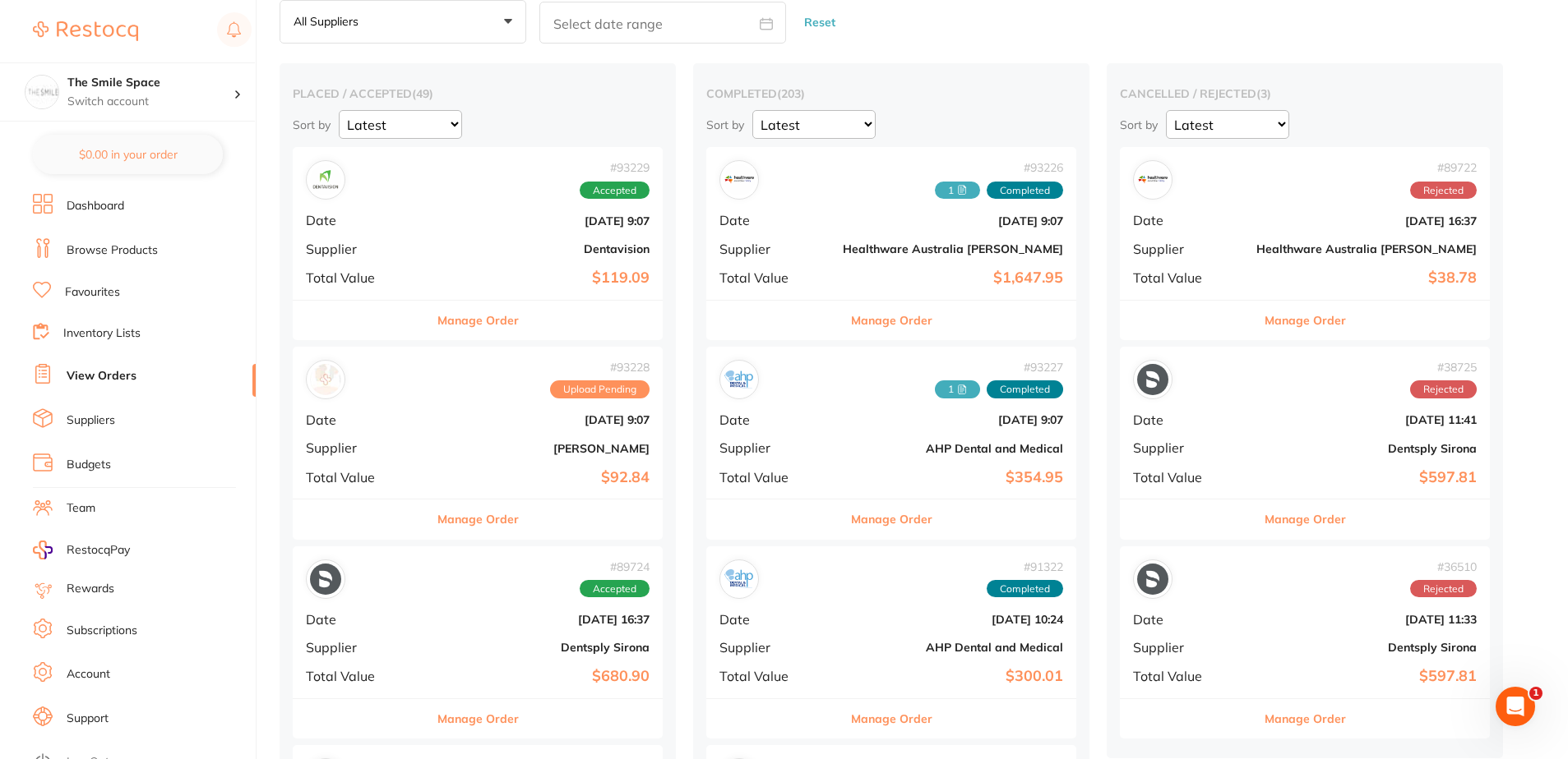
click at [851, 317] on button "Manage Order" at bounding box center [892, 321] width 81 height 40
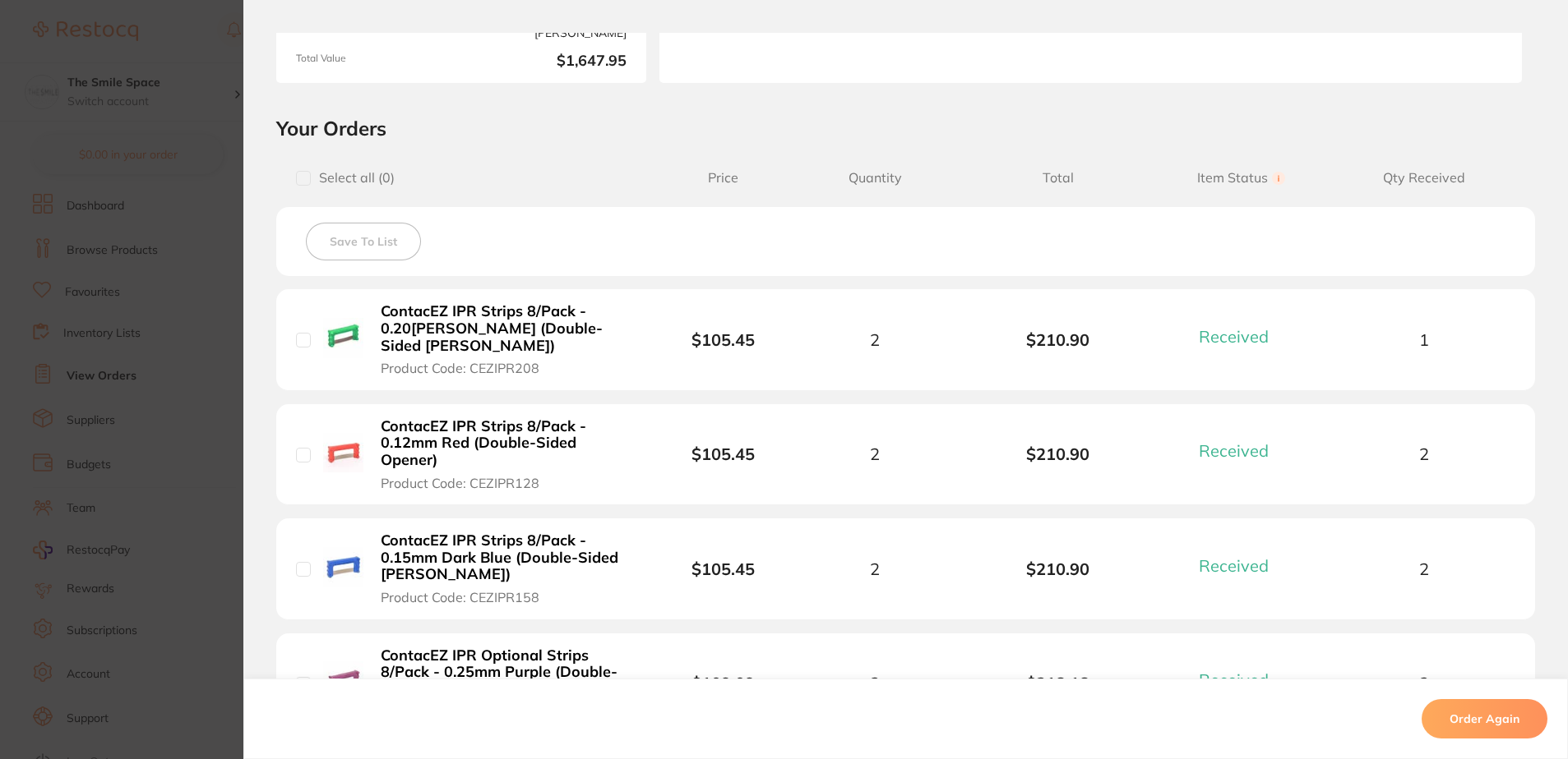
scroll to position [40, 0]
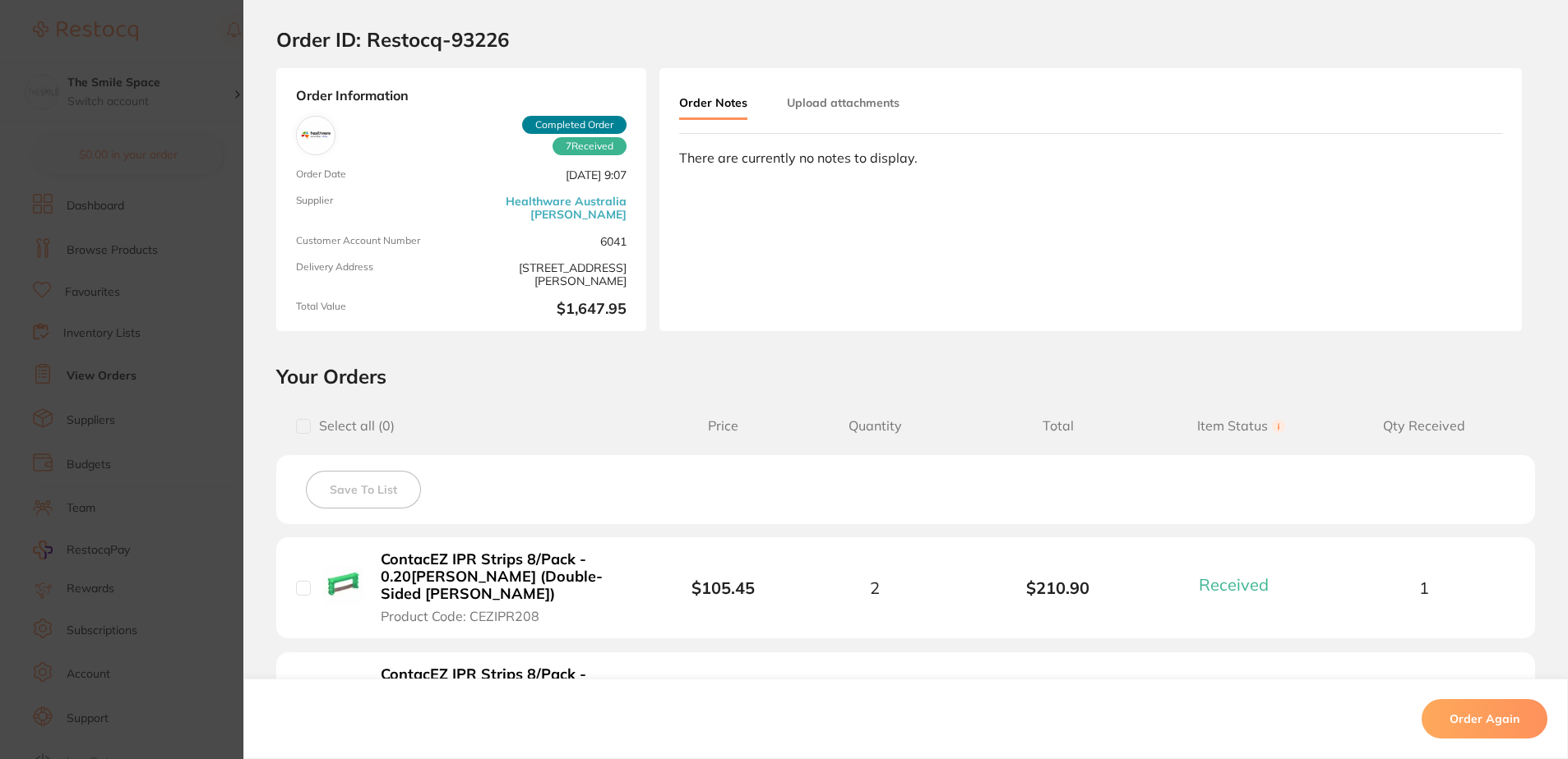
click at [586, 159] on div "Order Information 7 Received Completed Order Order Date [DATE] 9:07 Supplier He…" at bounding box center [461, 200] width 370 height 263
click at [590, 126] on span "Completed Order" at bounding box center [574, 125] width 104 height 18
click at [582, 198] on link "Healthware Australia [PERSON_NAME]" at bounding box center [547, 208] width 159 height 26
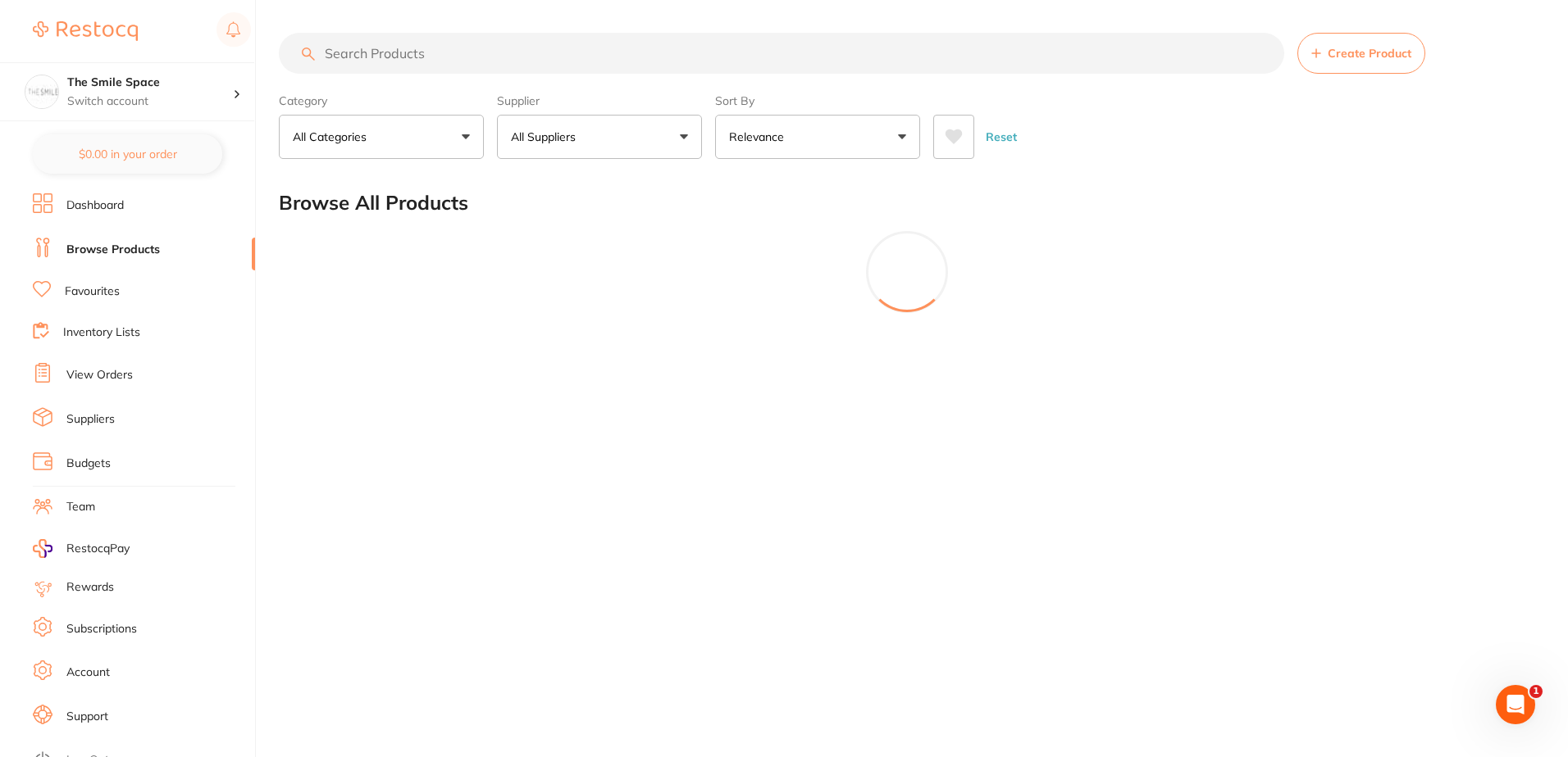
click at [565, 300] on div at bounding box center [907, 272] width 1256 height 82
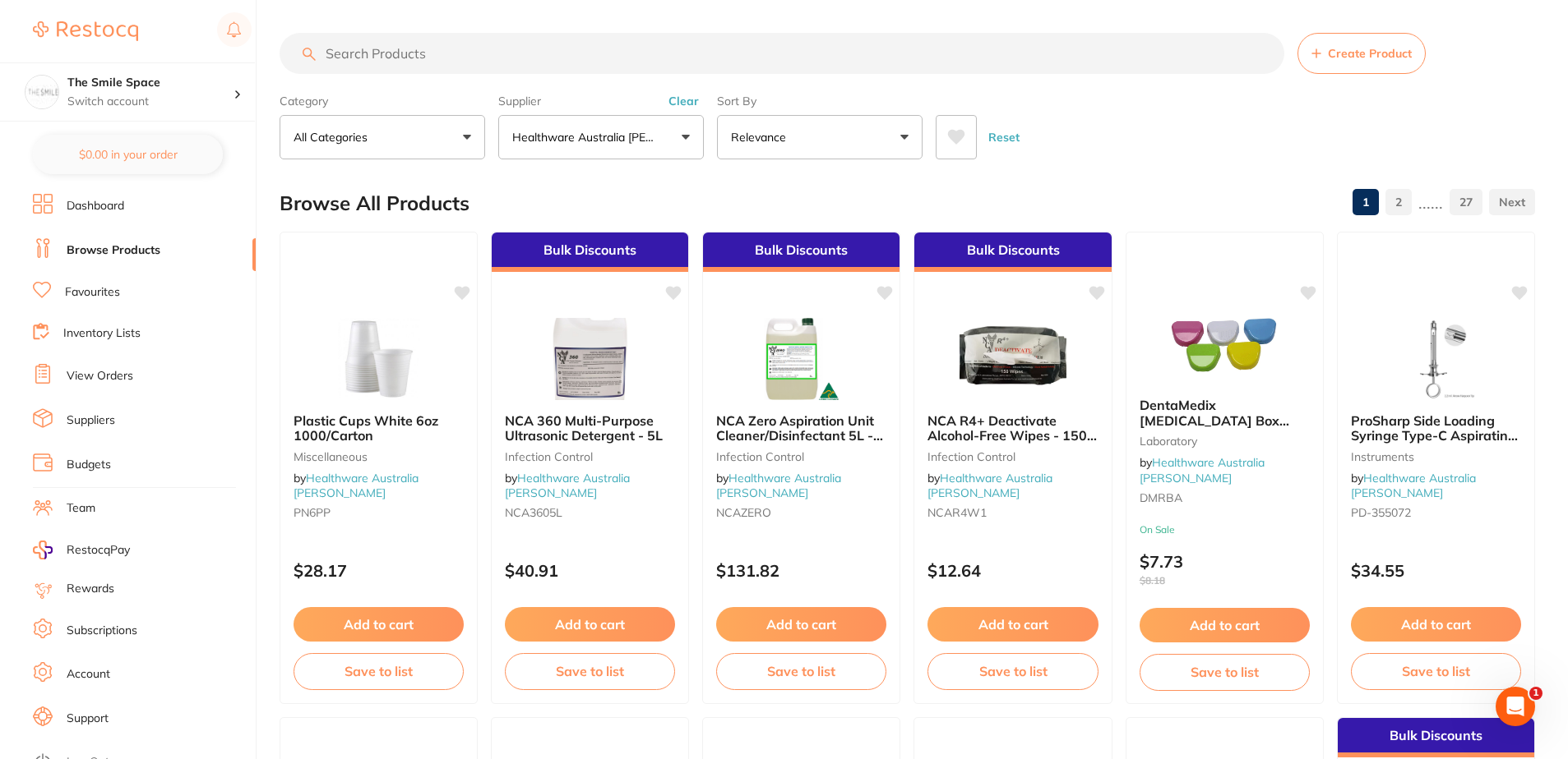
click at [113, 379] on link "View Orders" at bounding box center [100, 376] width 67 height 16
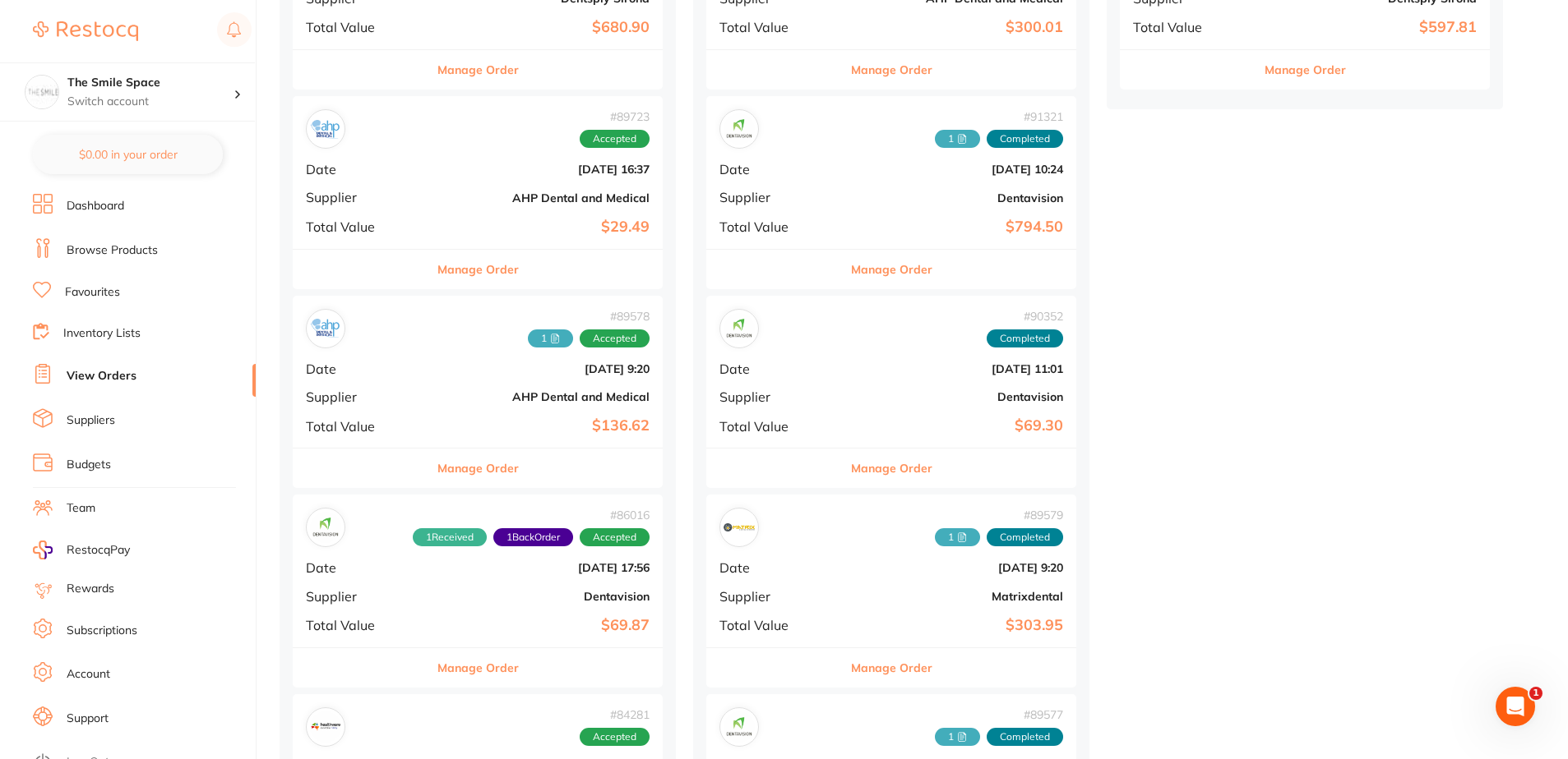
scroll to position [740, 0]
